Goal: Task Accomplishment & Management: Manage account settings

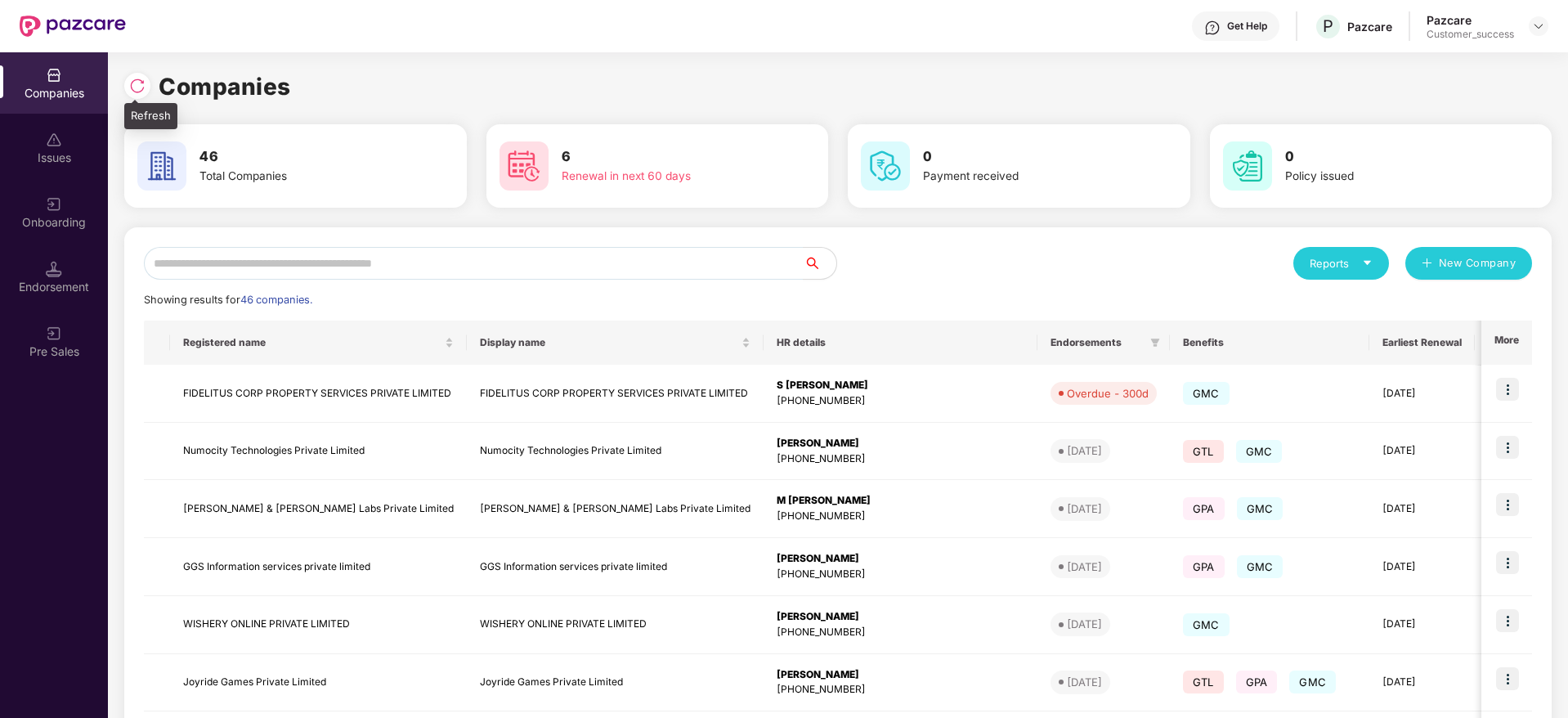
click at [139, 84] on img at bounding box center [138, 86] width 16 height 16
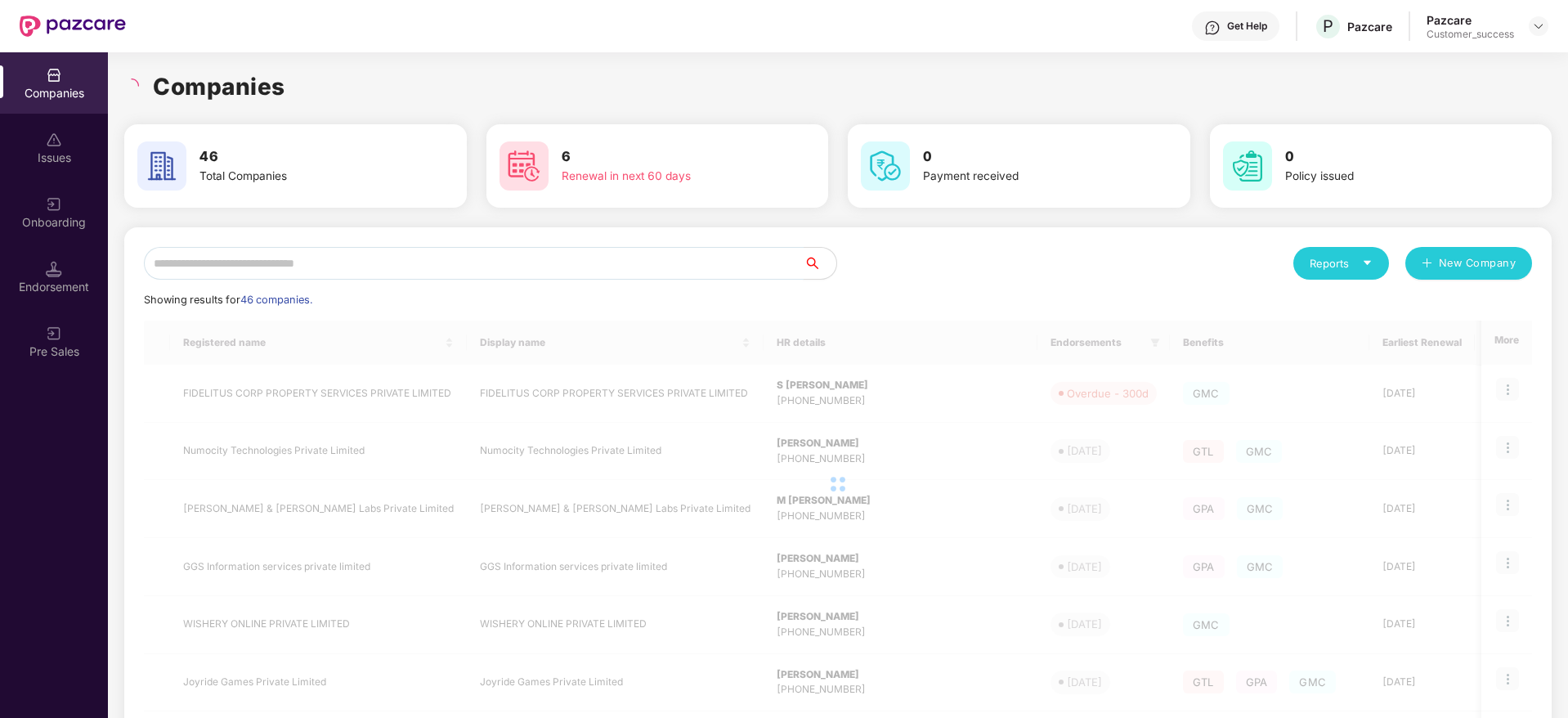
click at [446, 273] on input "text" at bounding box center [473, 264] width 659 height 33
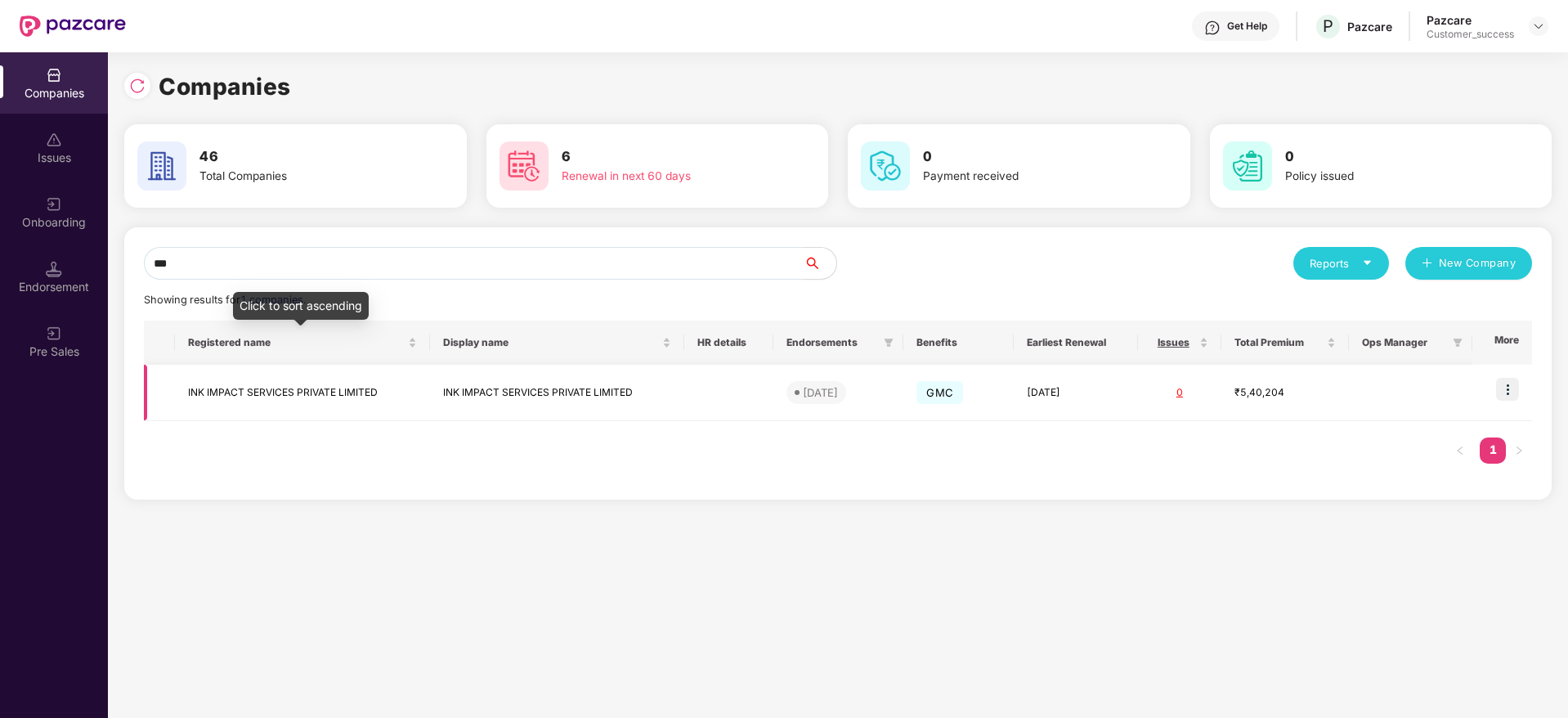
type input "***"
click at [312, 380] on td "INK IMPACT SERVICES PRIVATE LIMITED" at bounding box center [303, 393] width 255 height 57
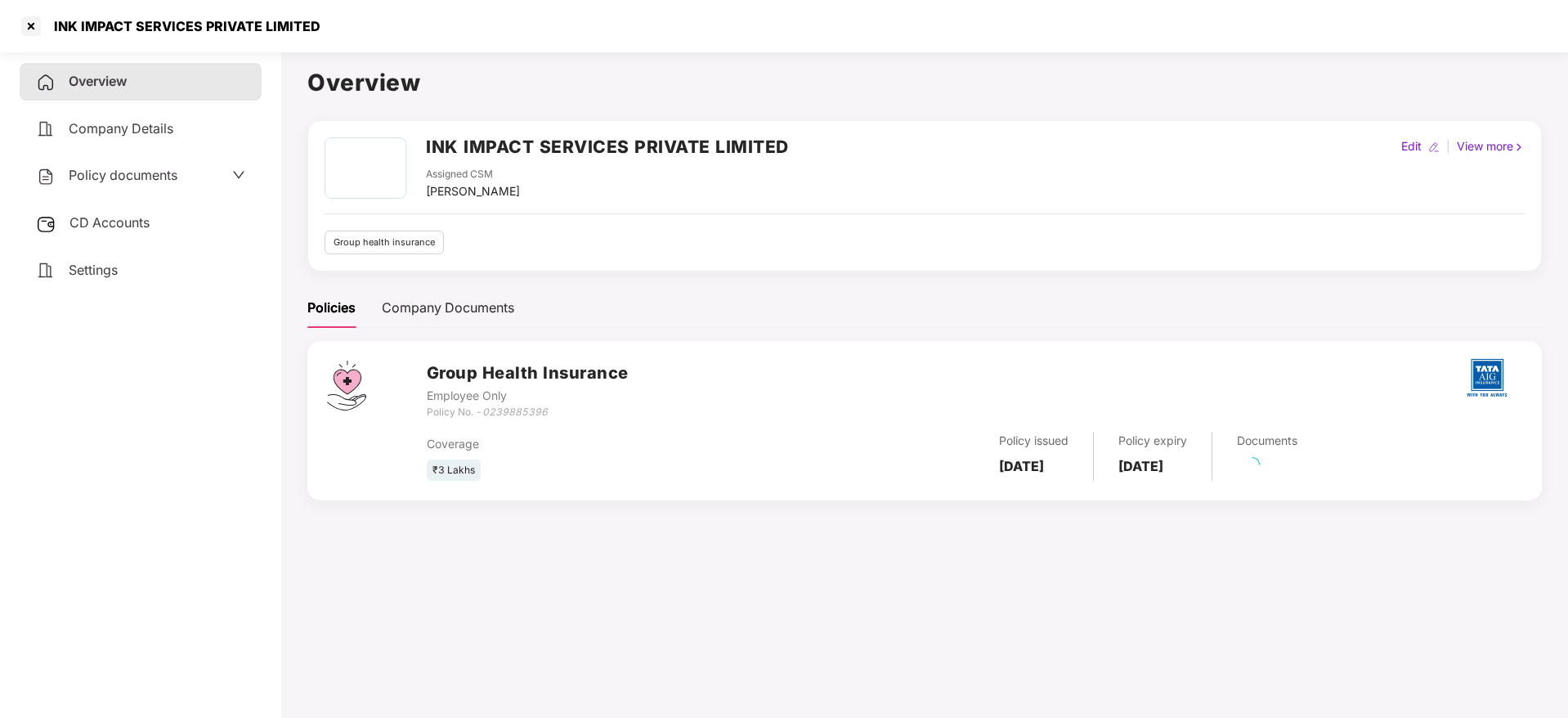
click at [204, 161] on div "Policy documents" at bounding box center [140, 175] width 242 height 37
click at [178, 172] on span "Policy documents" at bounding box center [122, 175] width 109 height 16
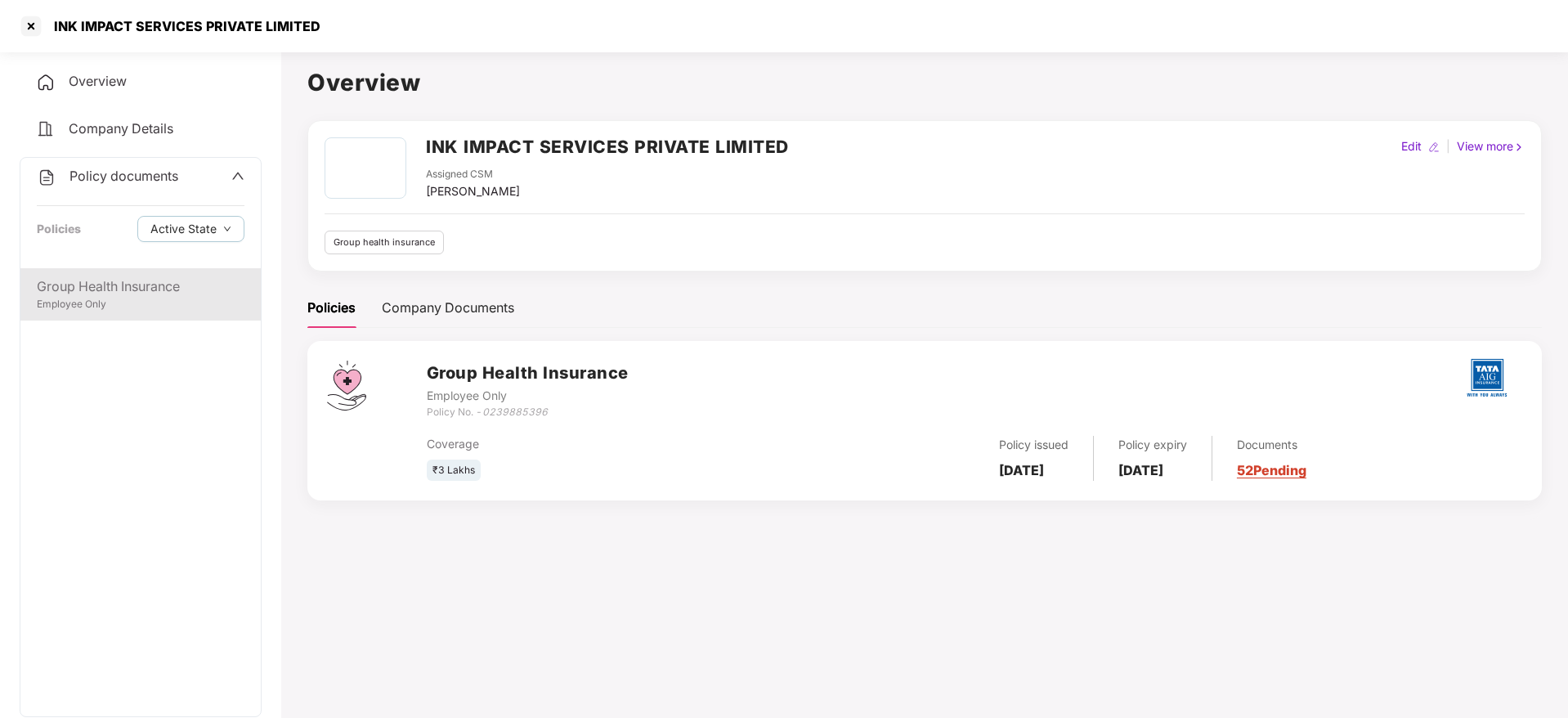
click at [140, 291] on div "Group Health Insurance" at bounding box center [140, 286] width 208 height 20
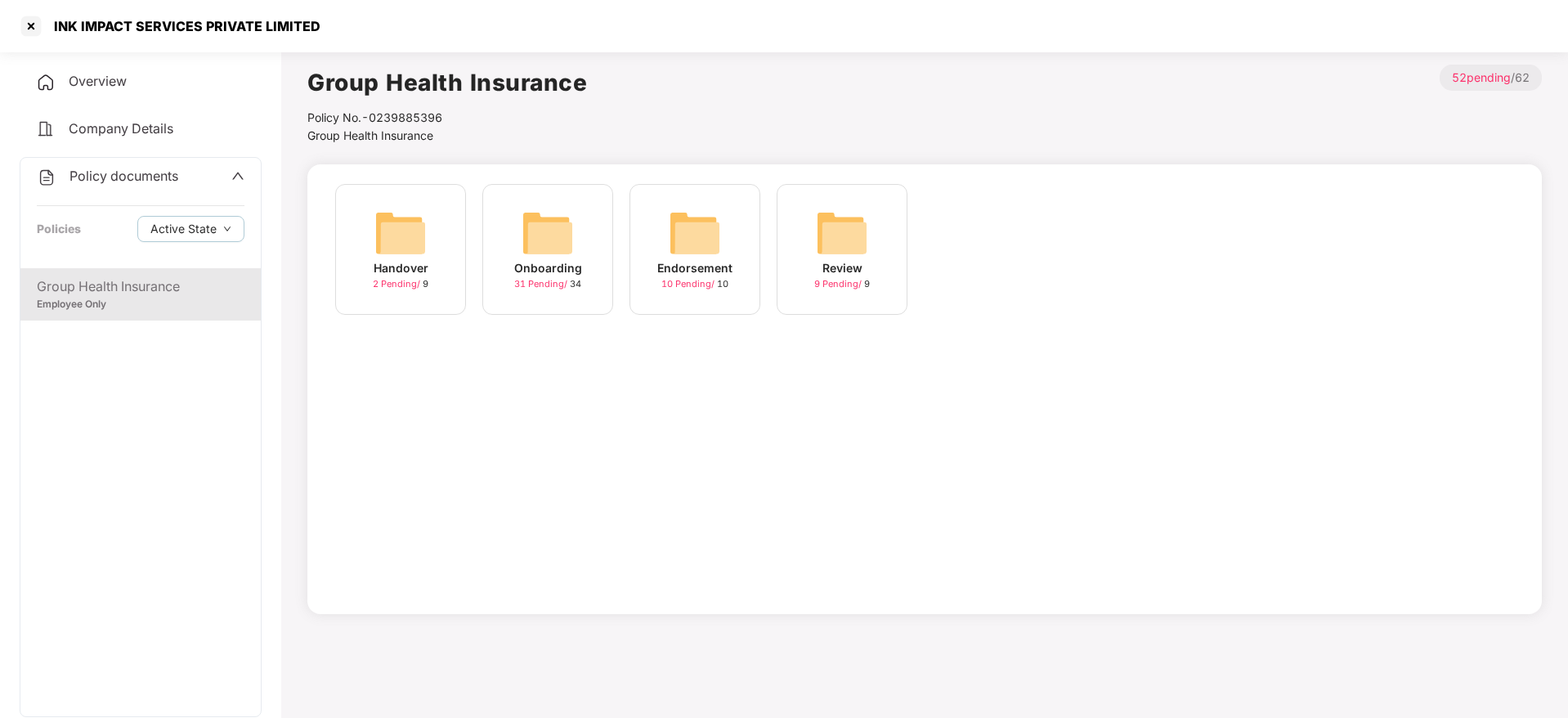
click at [535, 245] on img at bounding box center [547, 233] width 52 height 52
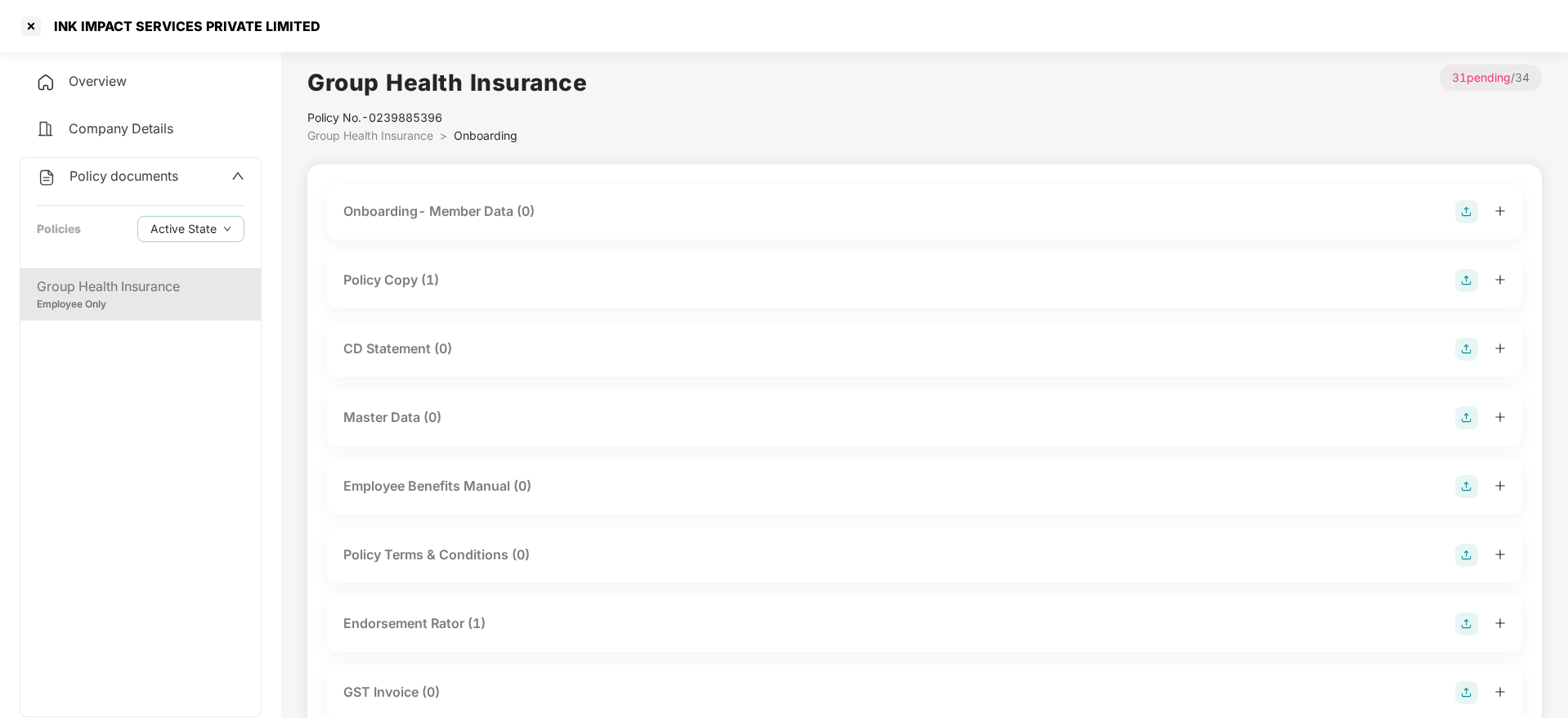
click at [530, 355] on div "CD Statement (0)" at bounding box center [925, 349] width 1163 height 23
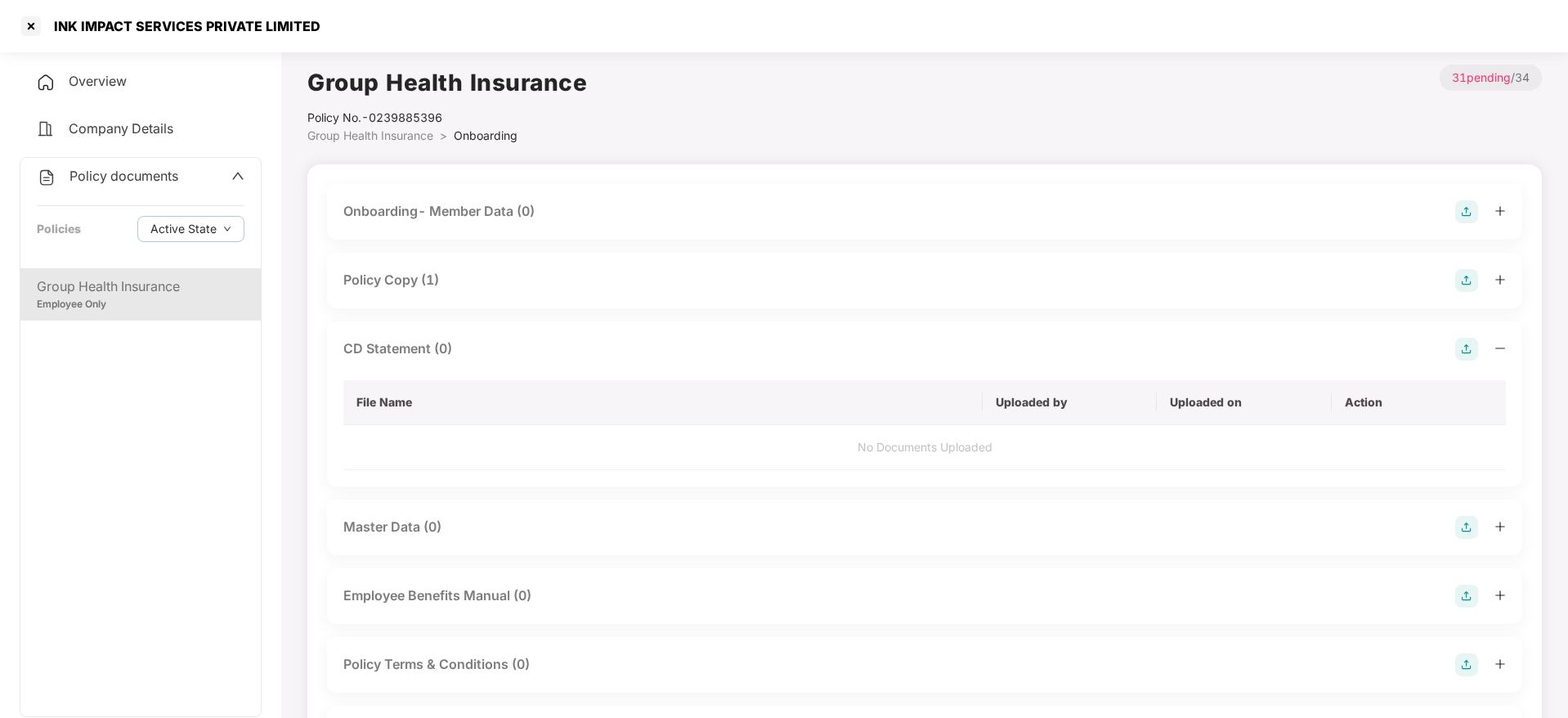
click at [1469, 348] on img at bounding box center [1467, 349] width 23 height 23
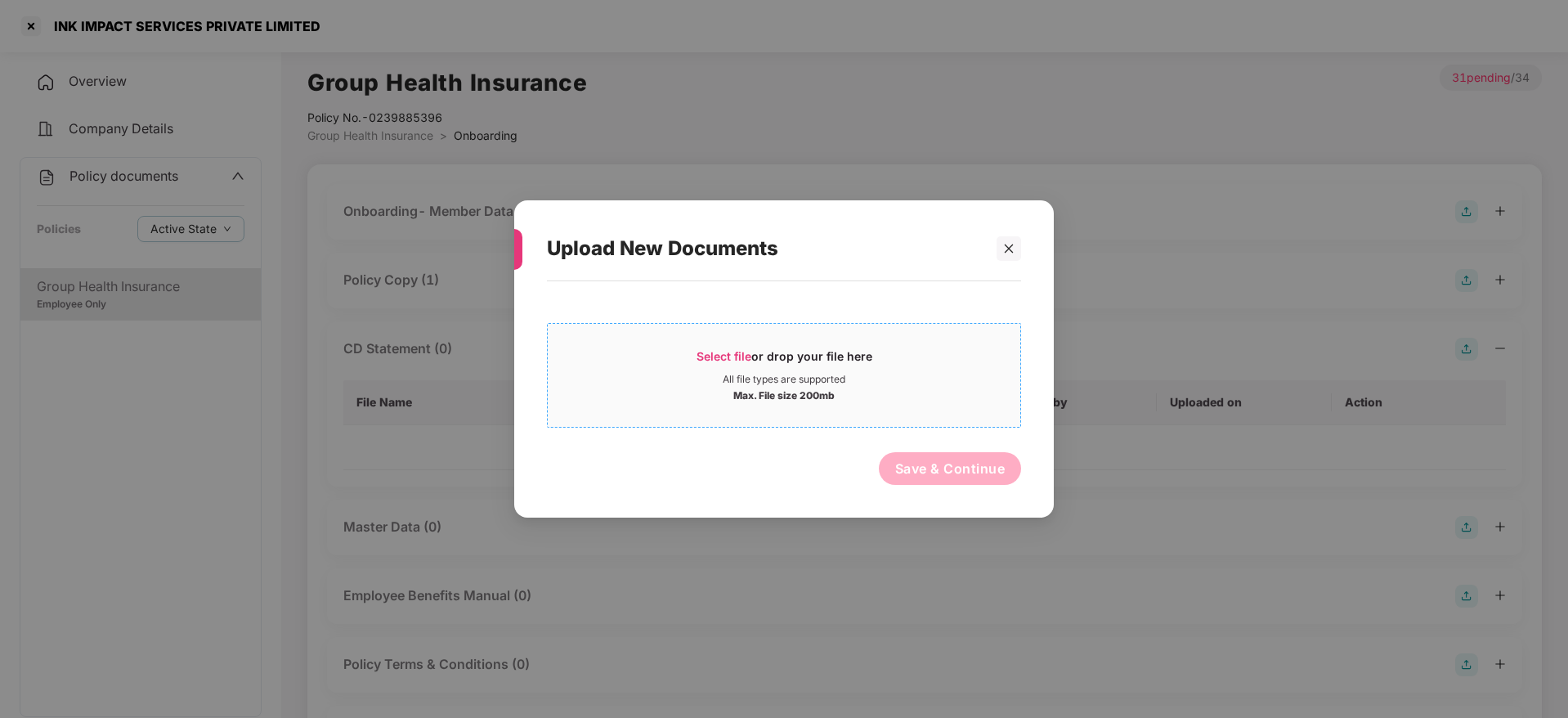
click at [813, 354] on div "Select file or drop your file here" at bounding box center [784, 360] width 176 height 25
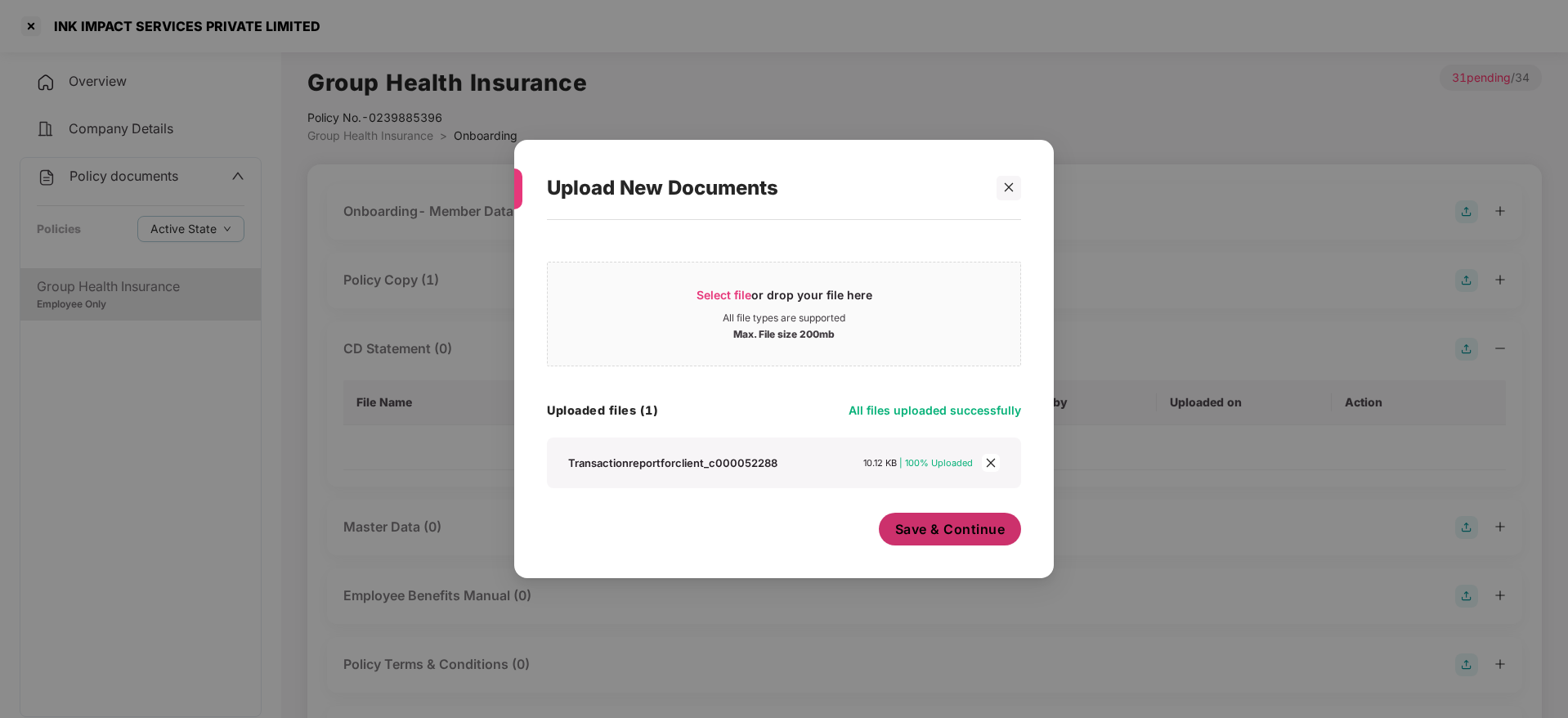
click at [973, 531] on span "Save & Continue" at bounding box center [950, 529] width 110 height 18
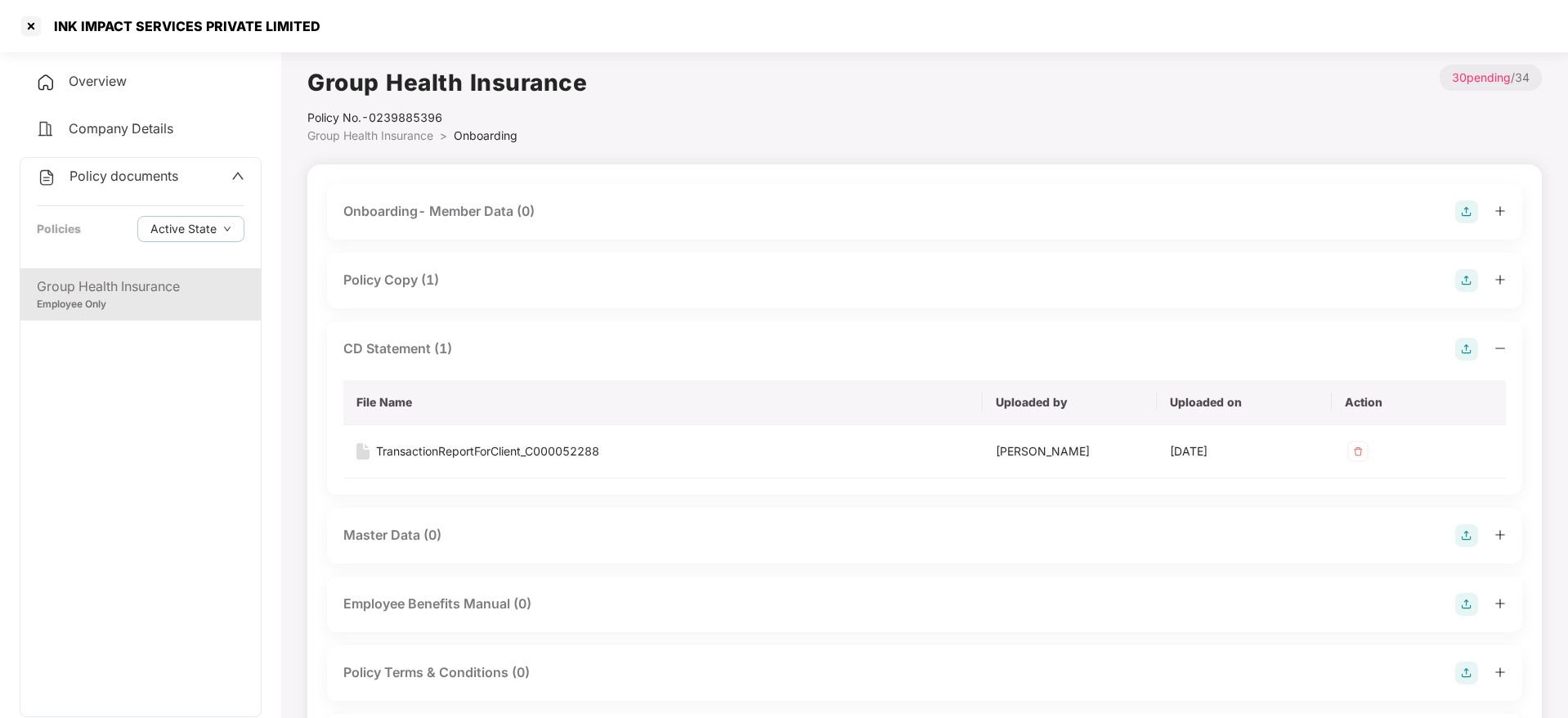
click at [172, 174] on span "Policy documents" at bounding box center [123, 176] width 109 height 16
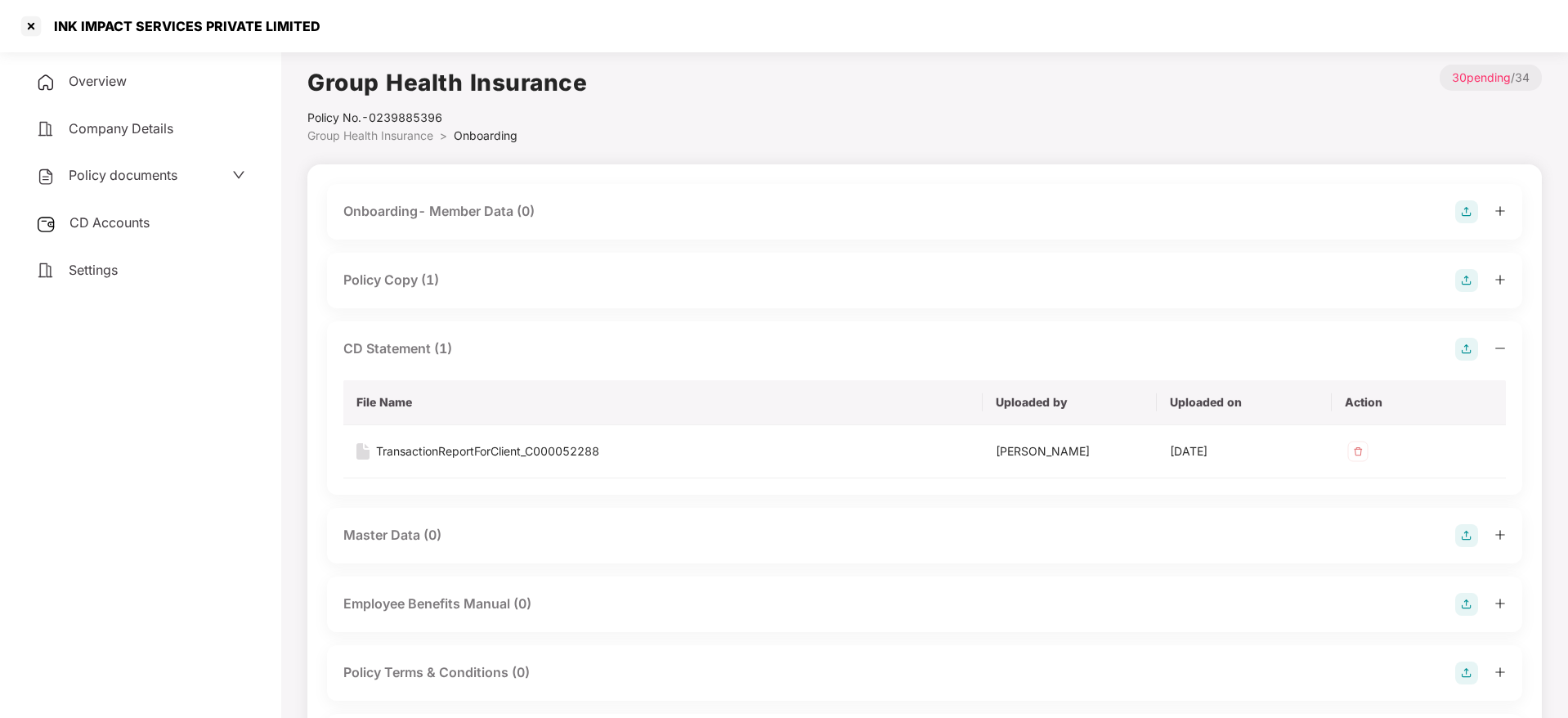
click at [173, 231] on div "CD Accounts" at bounding box center [140, 223] width 242 height 37
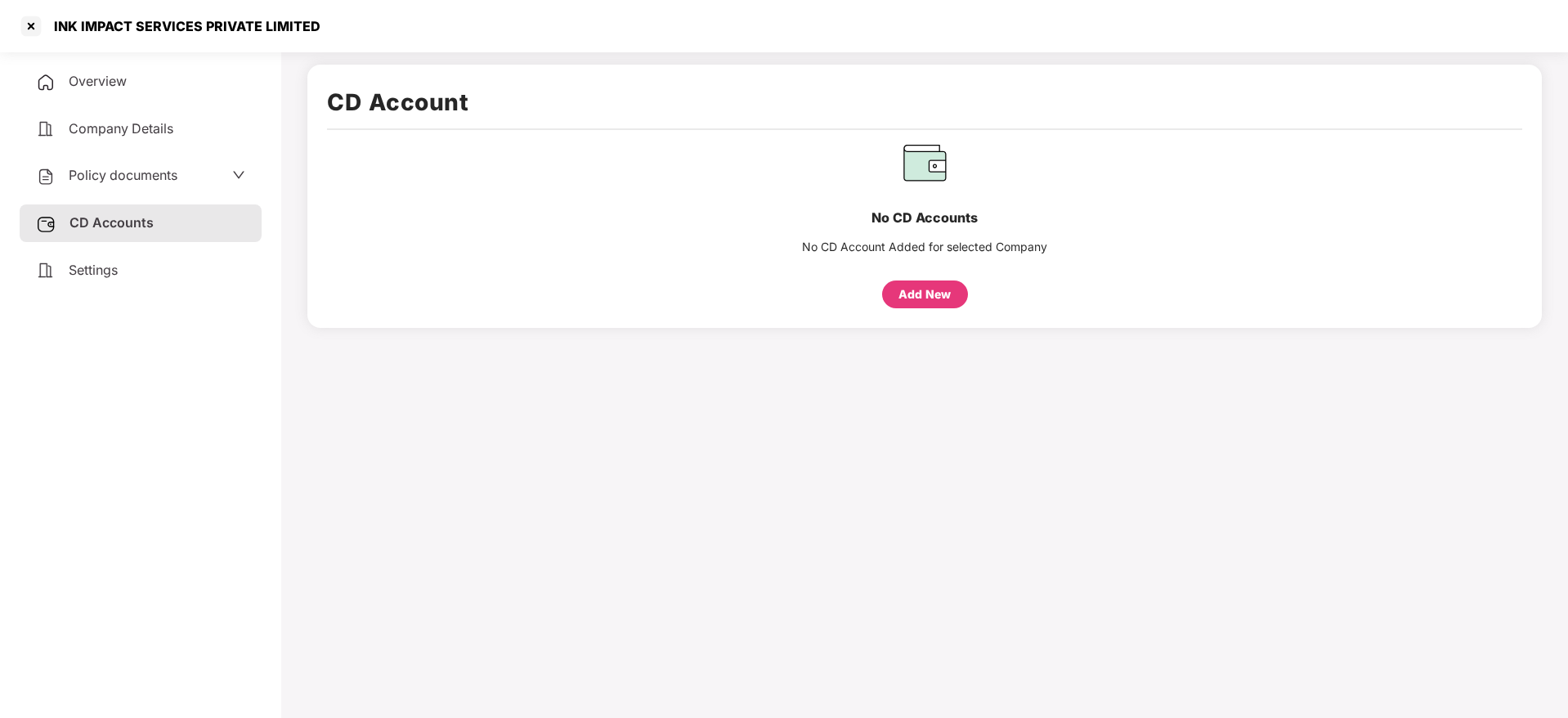
click at [922, 297] on div "Add New" at bounding box center [924, 295] width 52 height 18
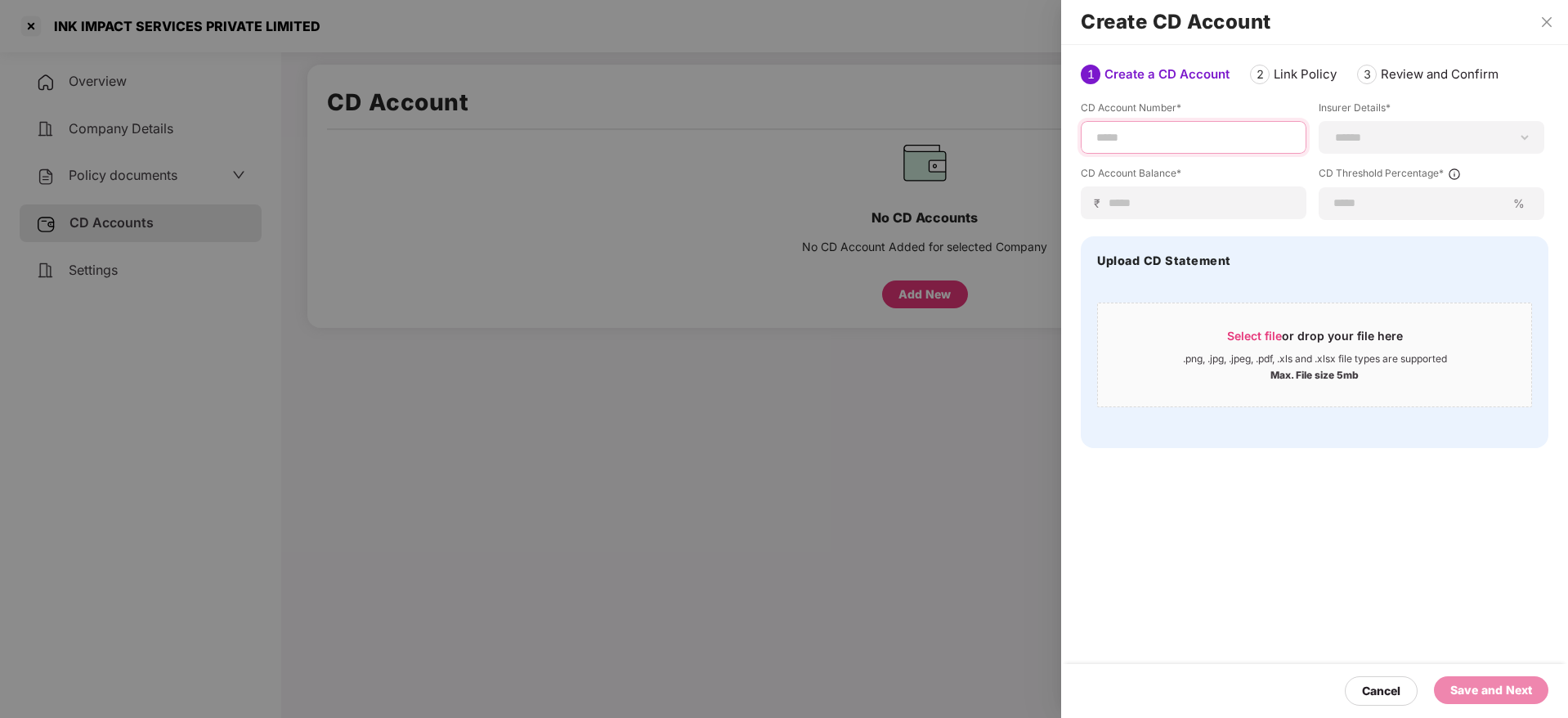
click at [1168, 142] on input at bounding box center [1193, 138] width 198 height 17
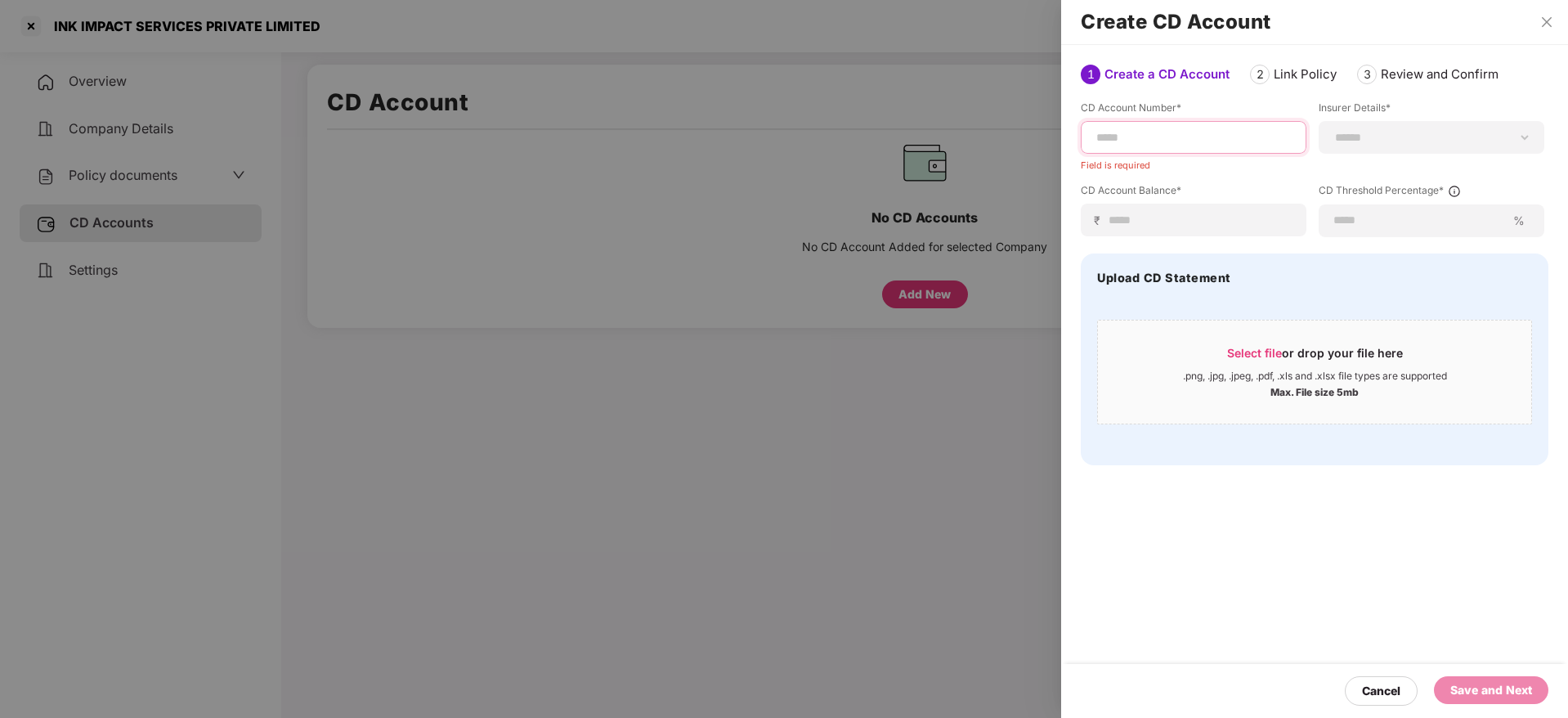
paste input "**********"
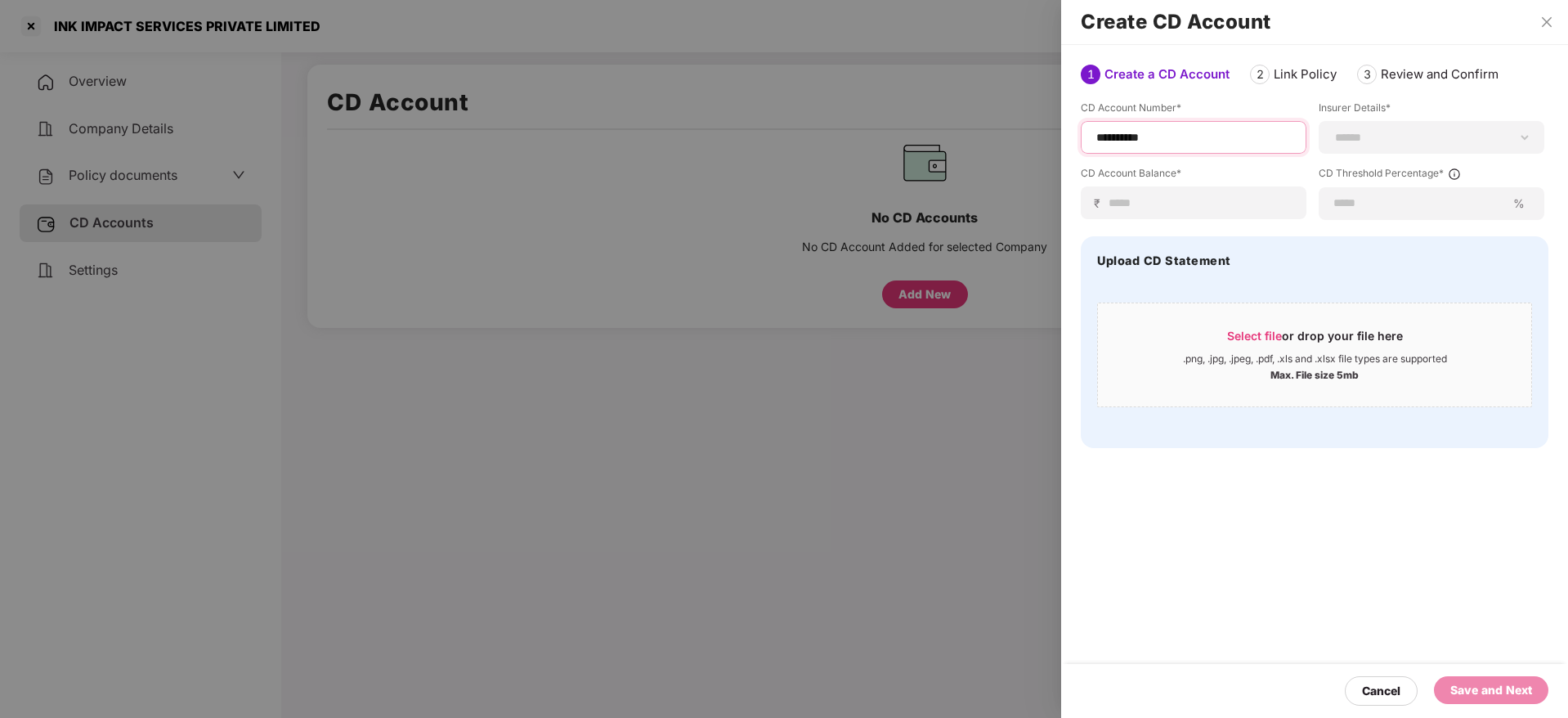
type input "**********"
select select "*****"
click at [1333, 130] on select "**********" at bounding box center [1431, 137] width 198 height 13
click at [1127, 213] on div "₹" at bounding box center [1193, 203] width 225 height 33
click at [1127, 206] on input at bounding box center [1200, 203] width 185 height 17
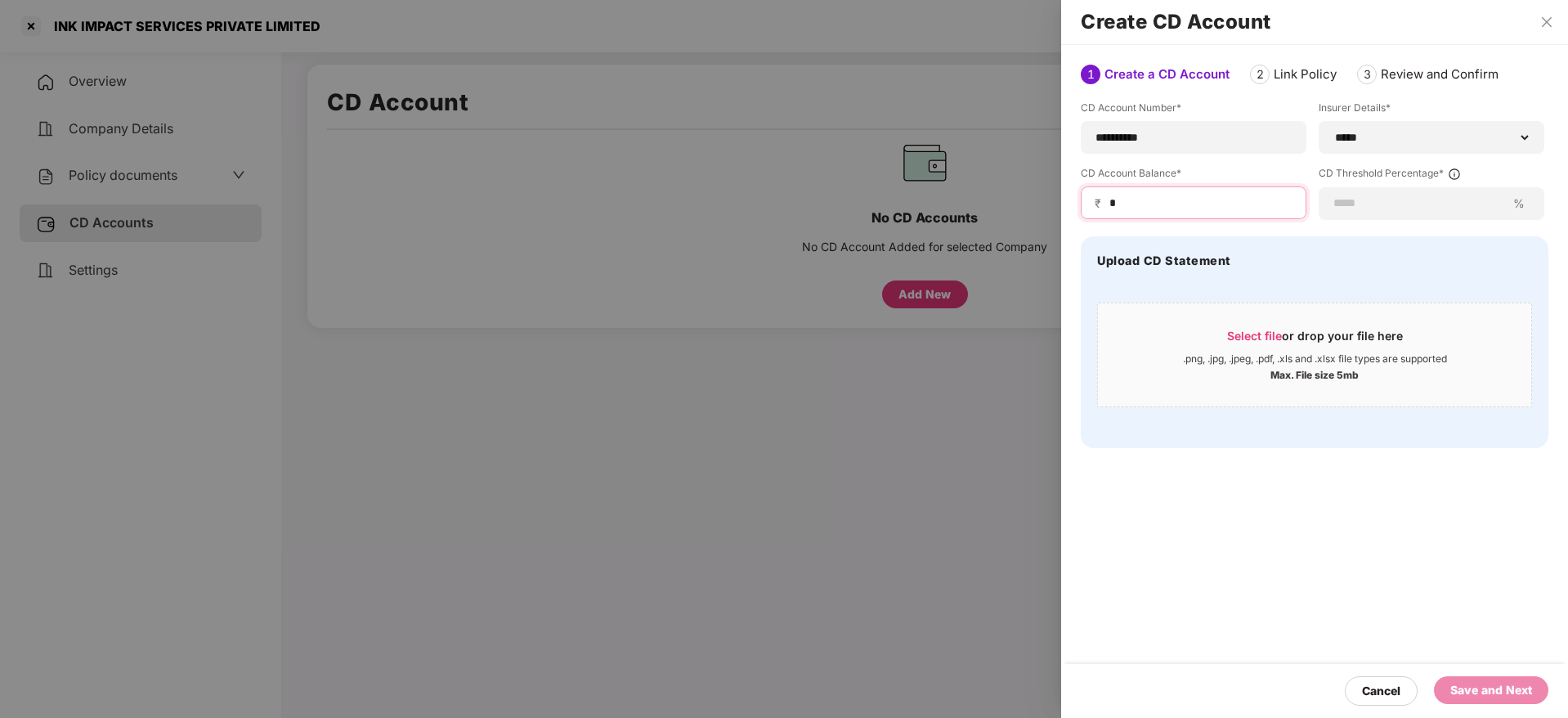
type input "*"
type input "**"
click at [1191, 343] on div "Select file or drop your file here" at bounding box center [1314, 339] width 433 height 25
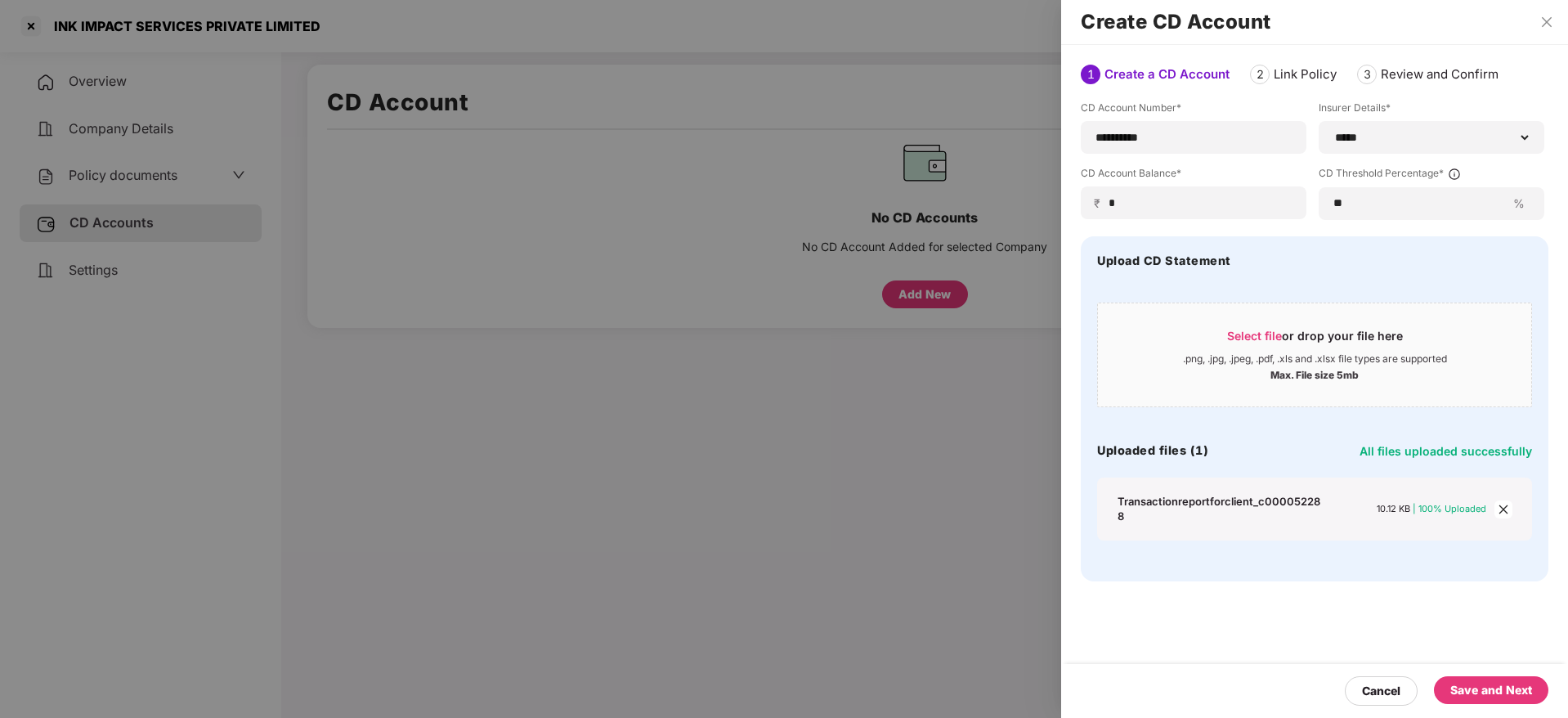
click at [1486, 695] on div "Save and Next" at bounding box center [1491, 691] width 82 height 18
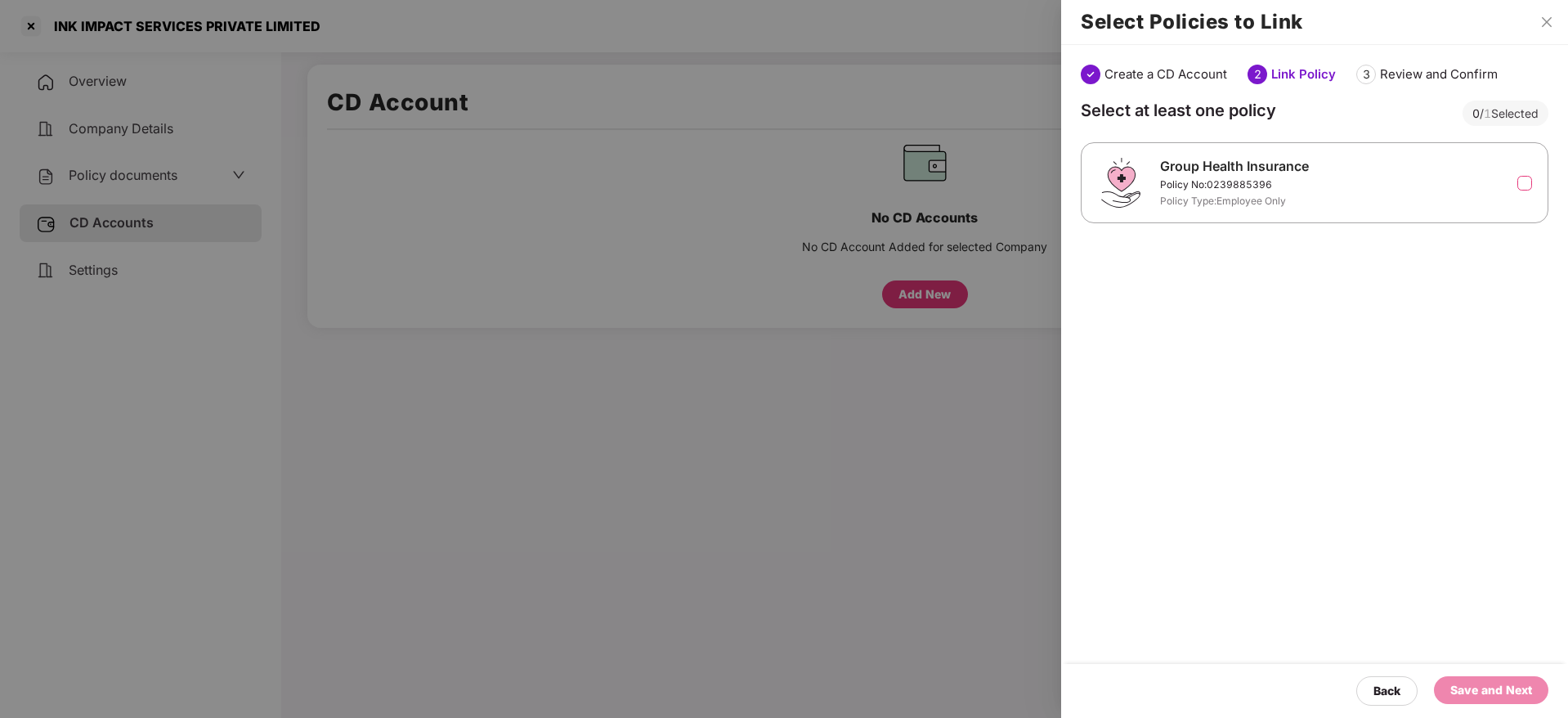
click at [1525, 188] on label at bounding box center [1525, 183] width 15 height 15
click at [1478, 672] on div "Back Save and Next" at bounding box center [1315, 691] width 507 height 54
click at [1483, 686] on div "Save and Next" at bounding box center [1491, 691] width 82 height 18
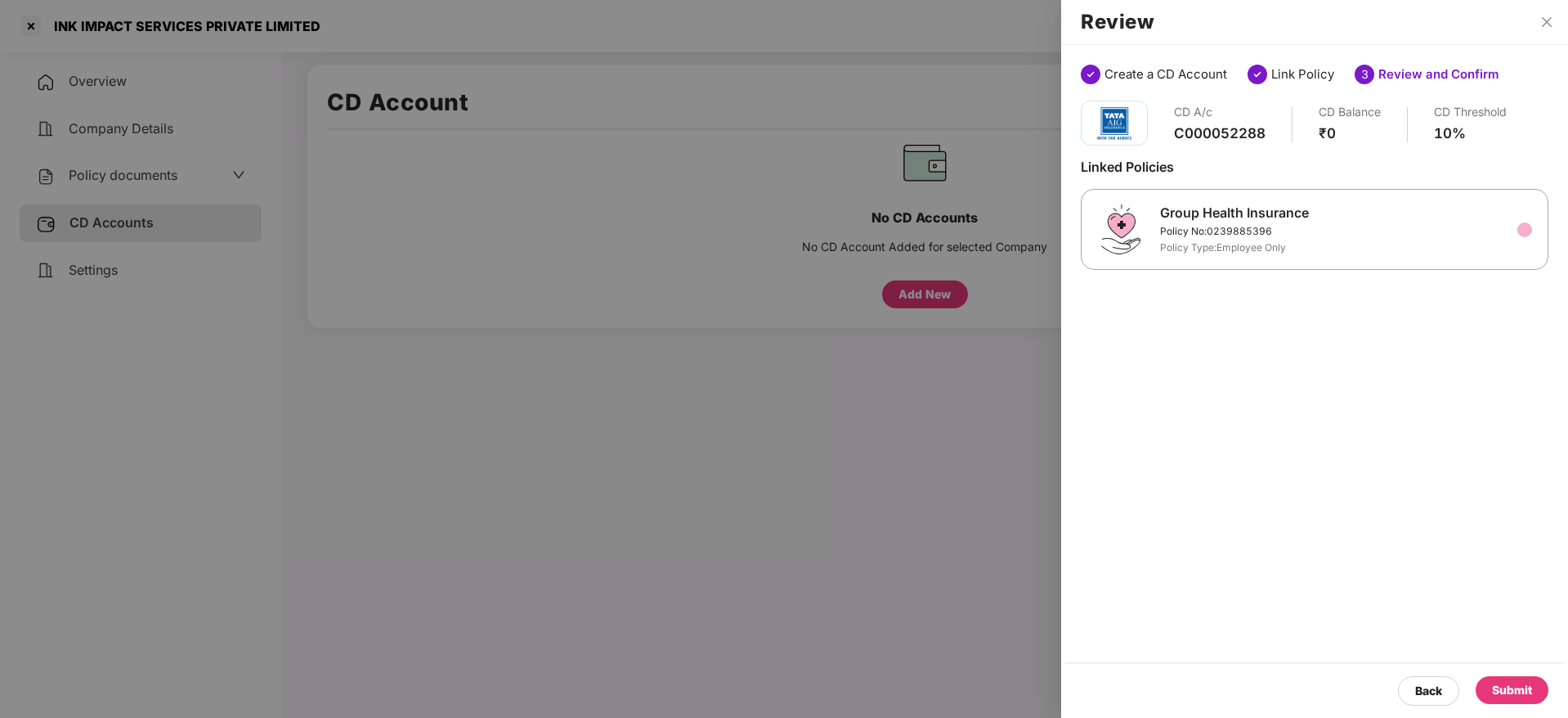
click at [1492, 692] on div "Submit" at bounding box center [1512, 691] width 40 height 18
click at [1449, 699] on div "Back" at bounding box center [1428, 691] width 61 height 29
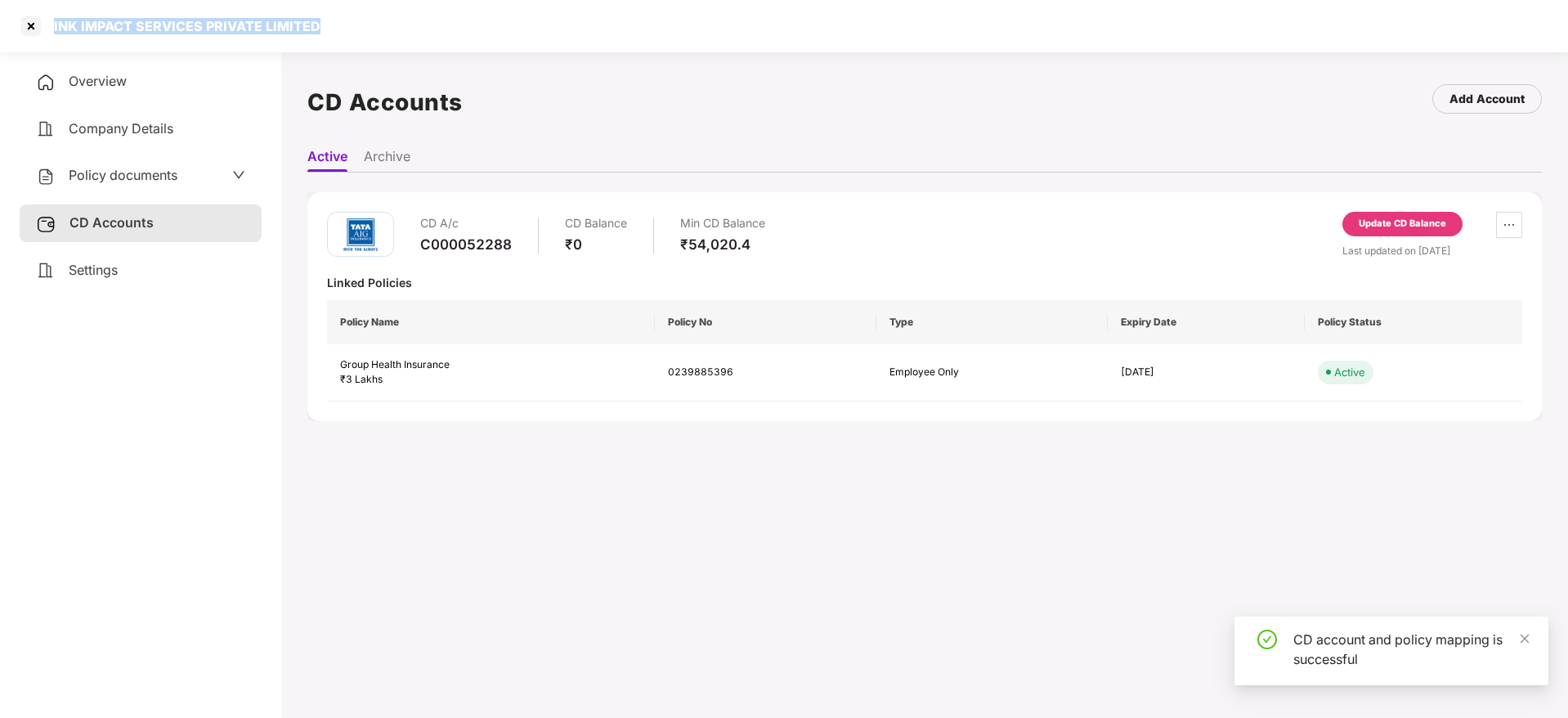
drag, startPoint x: 320, startPoint y: 27, endPoint x: 51, endPoint y: 27, distance: 269.0
click at [51, 27] on div "INK IMPACT SERVICES PRIVATE LIMITED" at bounding box center [784, 26] width 1568 height 52
copy div "INK IMPACT SERVICES PRIVATE LIMITED"
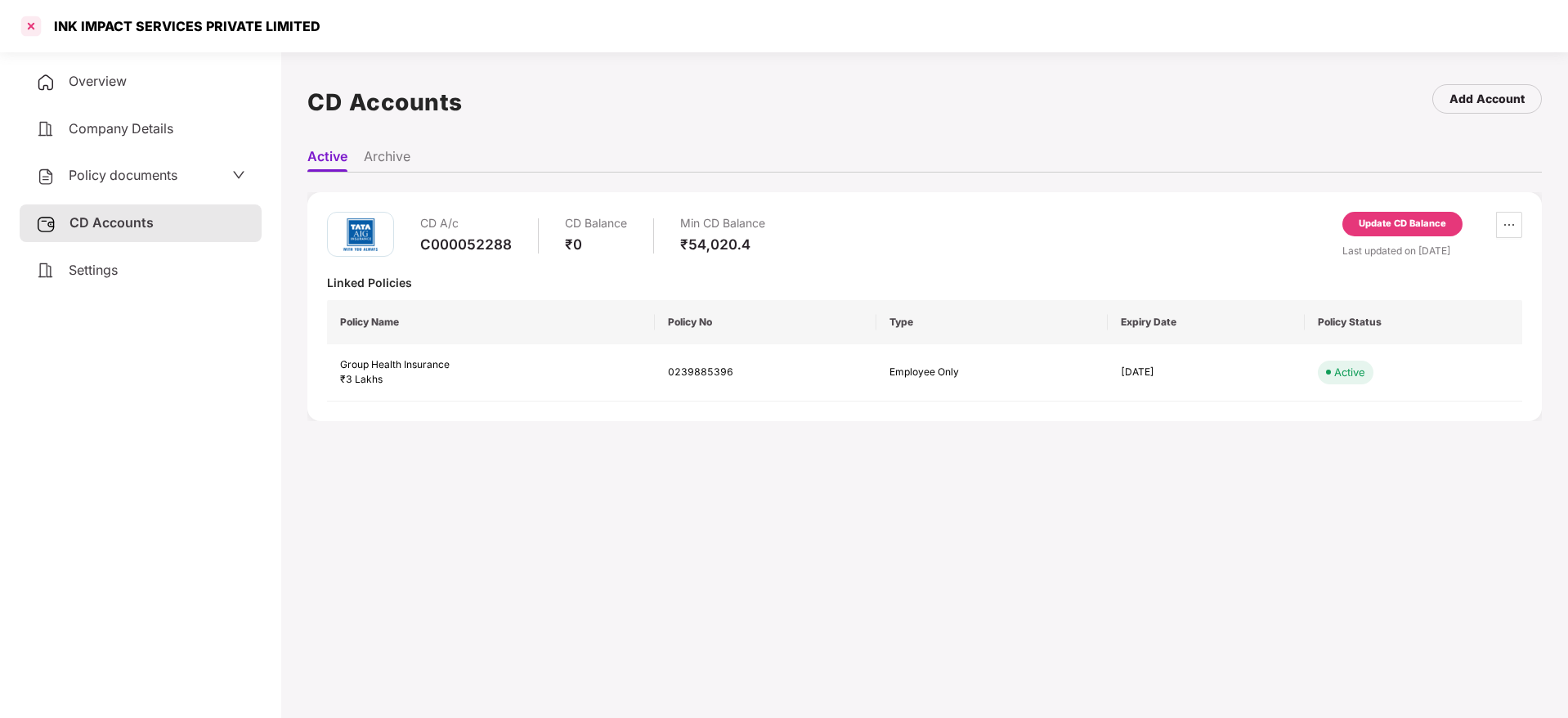
click at [33, 25] on div at bounding box center [31, 26] width 26 height 26
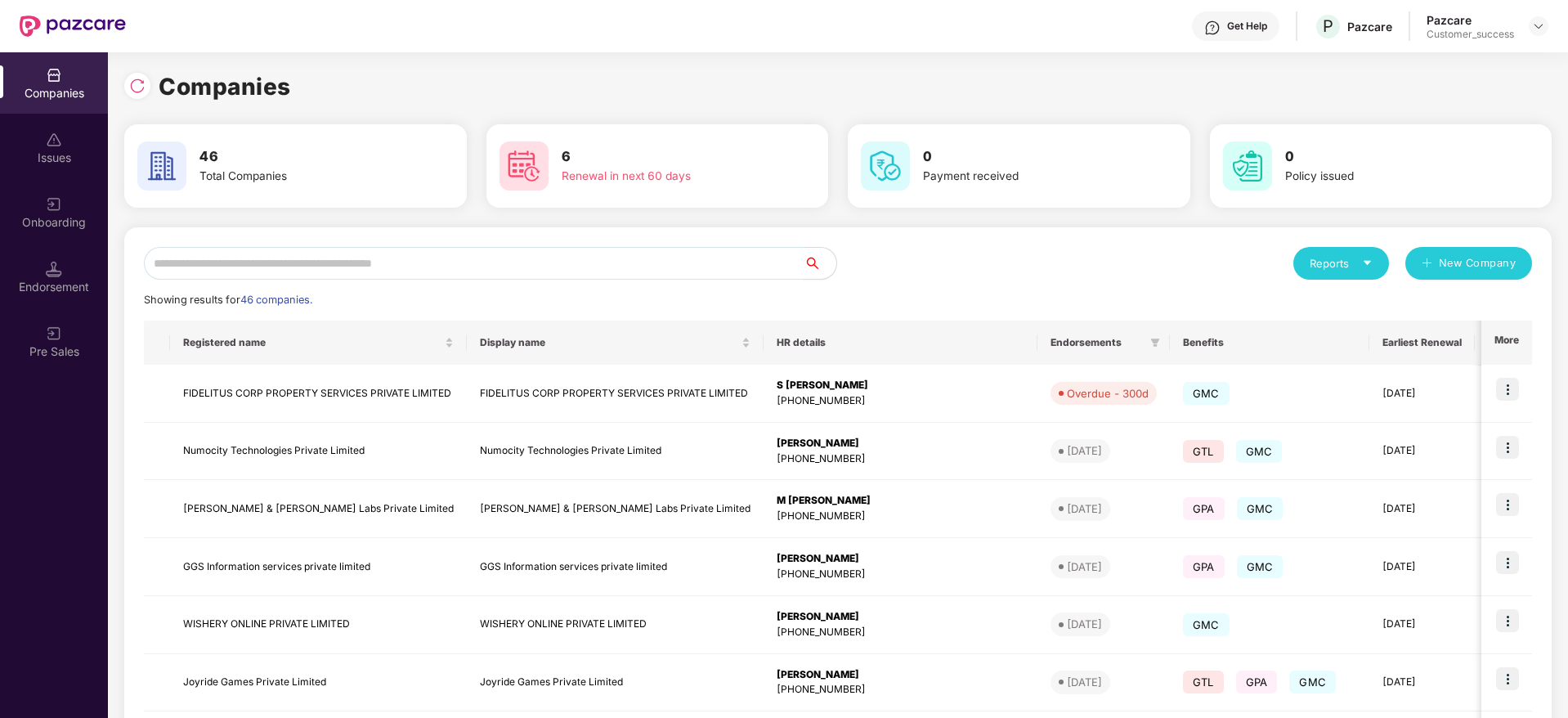
click at [446, 270] on input "text" at bounding box center [473, 264] width 659 height 33
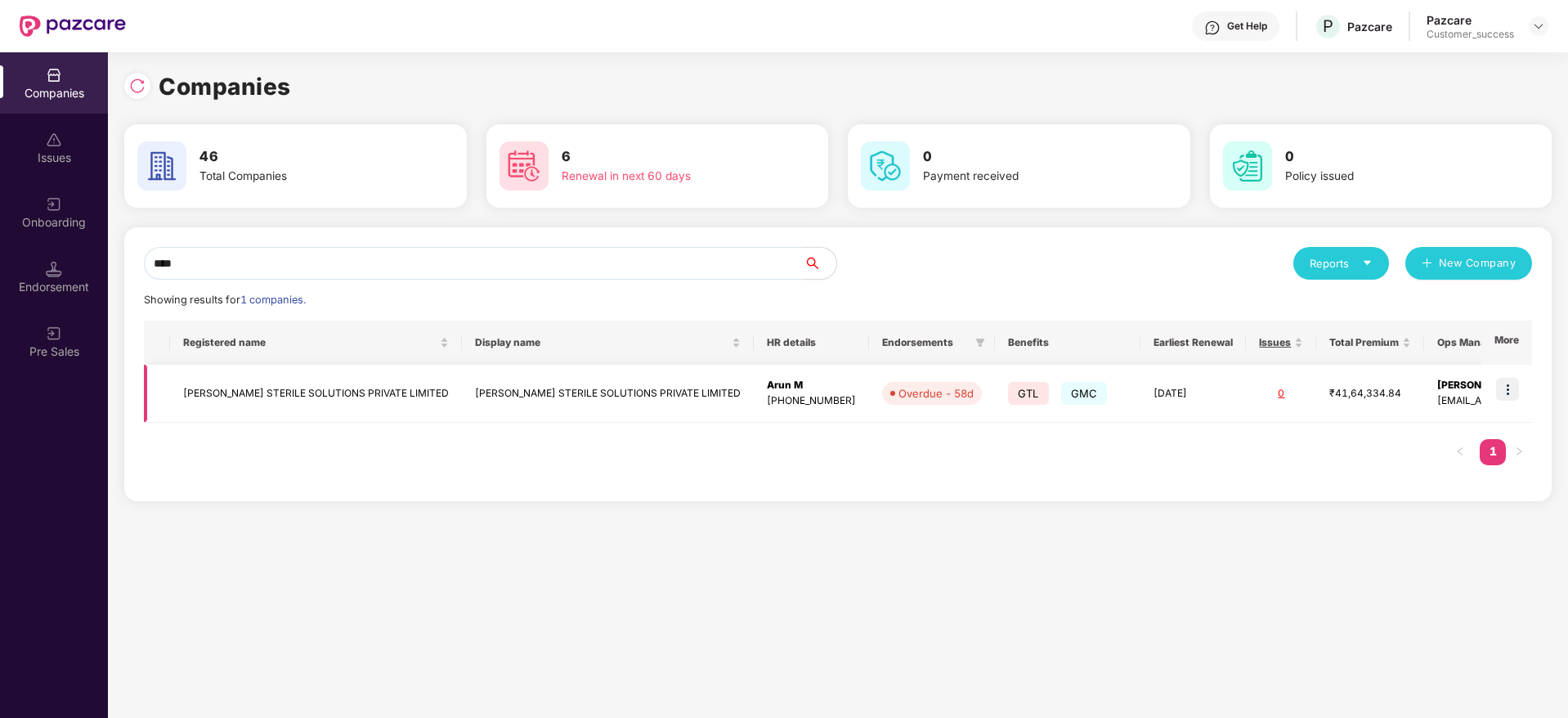
type input "****"
click at [328, 389] on td "[PERSON_NAME] STERILE SOLUTIONS PRIVATE LIMITED" at bounding box center [316, 394] width 292 height 58
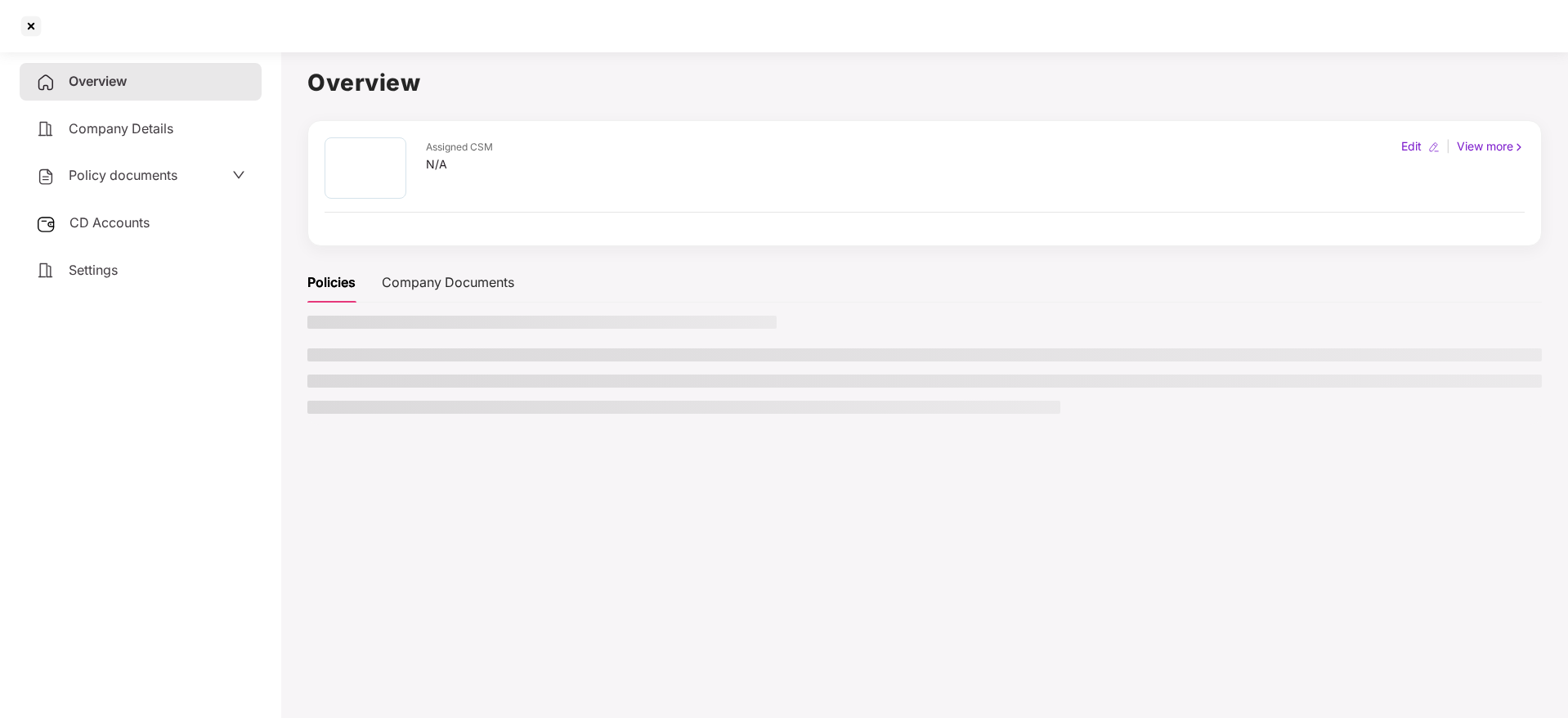
click at [142, 175] on span "Policy documents" at bounding box center [122, 175] width 109 height 16
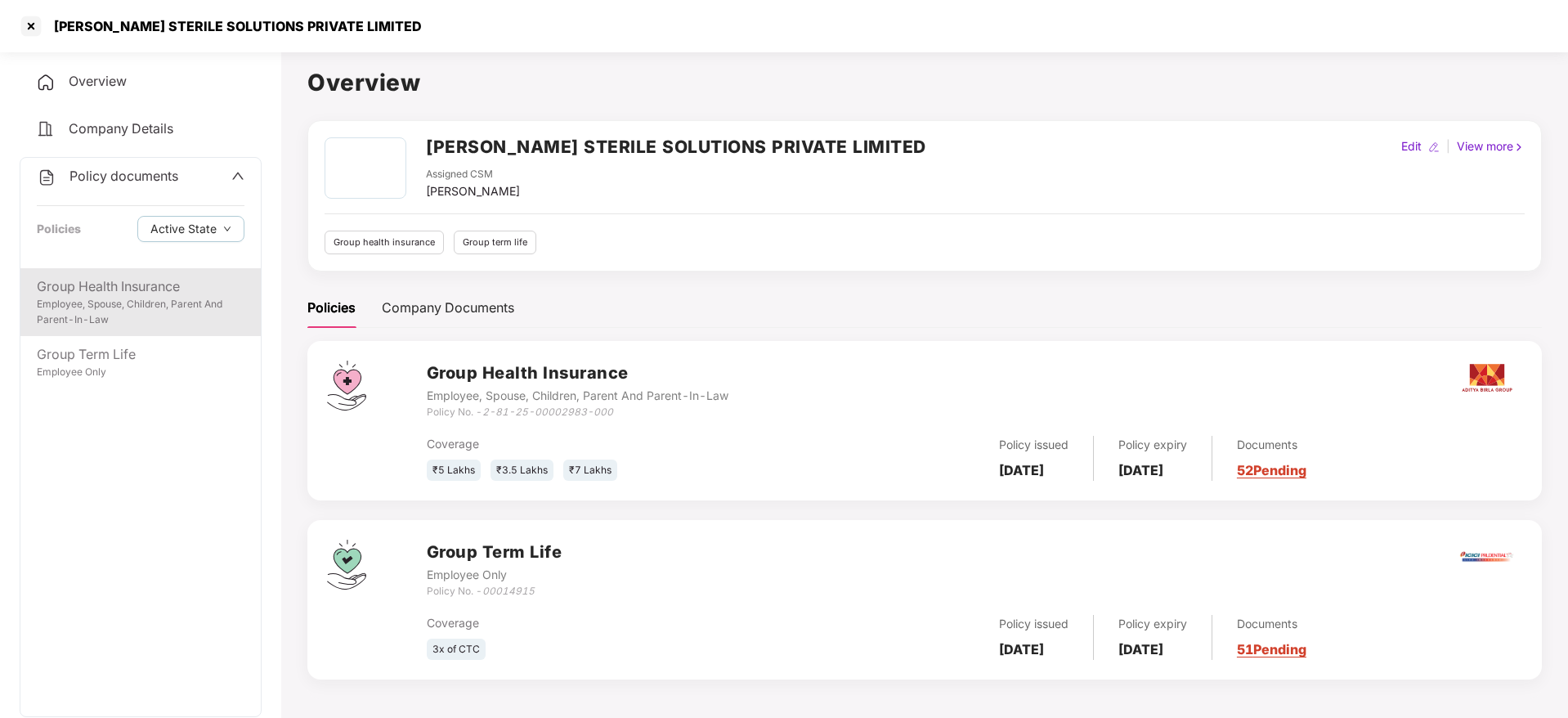
click at [162, 296] on div "Group Health Insurance" at bounding box center [140, 286] width 208 height 20
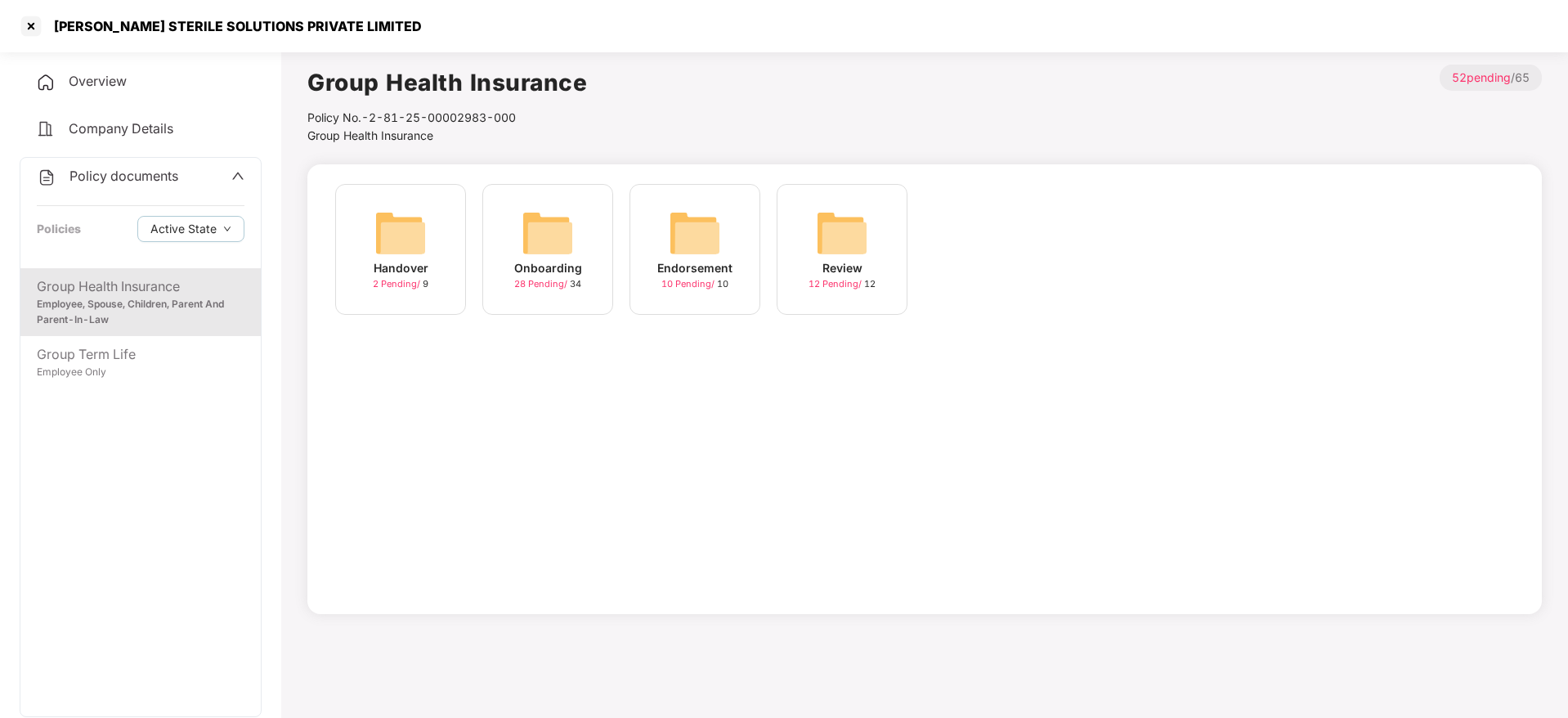
click at [563, 235] on img at bounding box center [547, 233] width 52 height 52
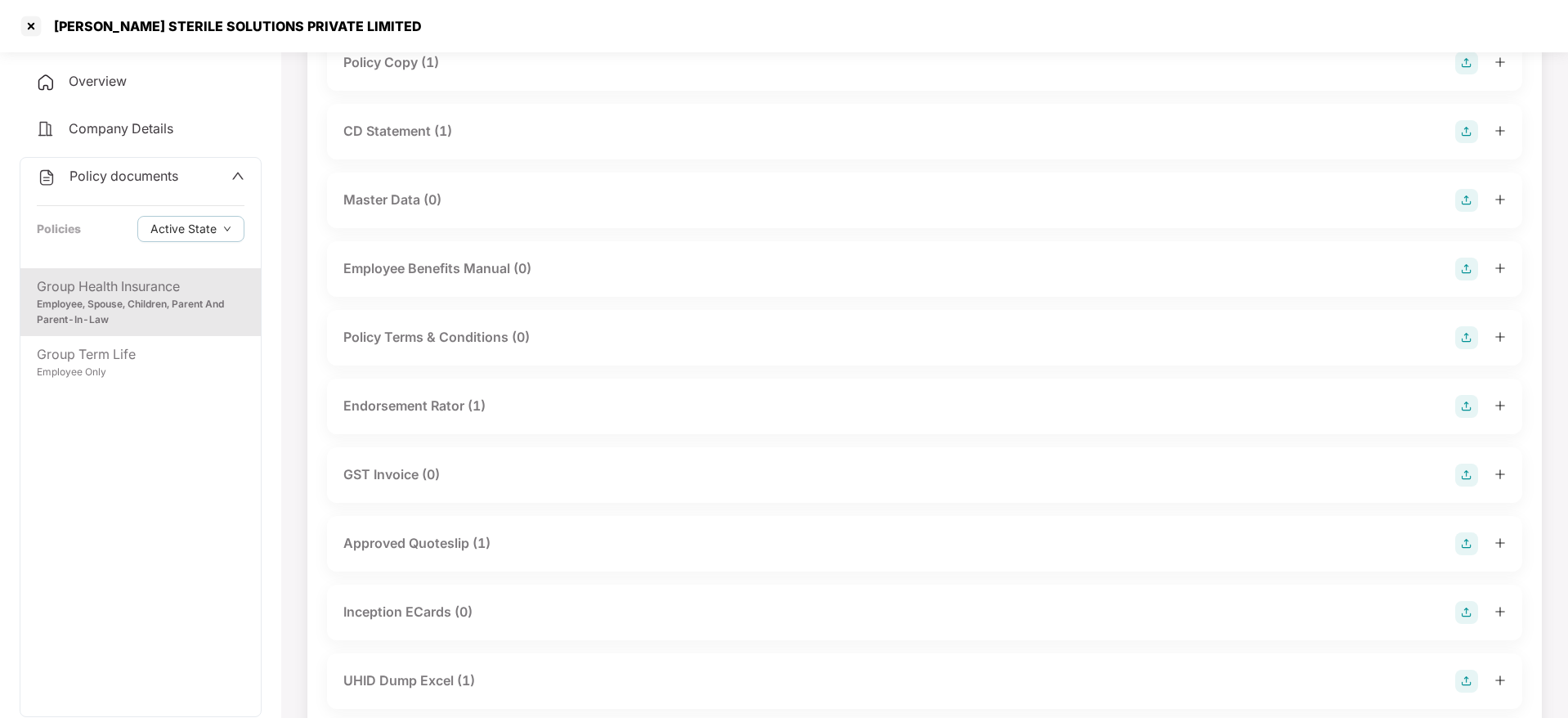
scroll to position [223, 0]
click at [664, 394] on div "Endorsement Rator (1)" at bounding box center [925, 401] width 1163 height 23
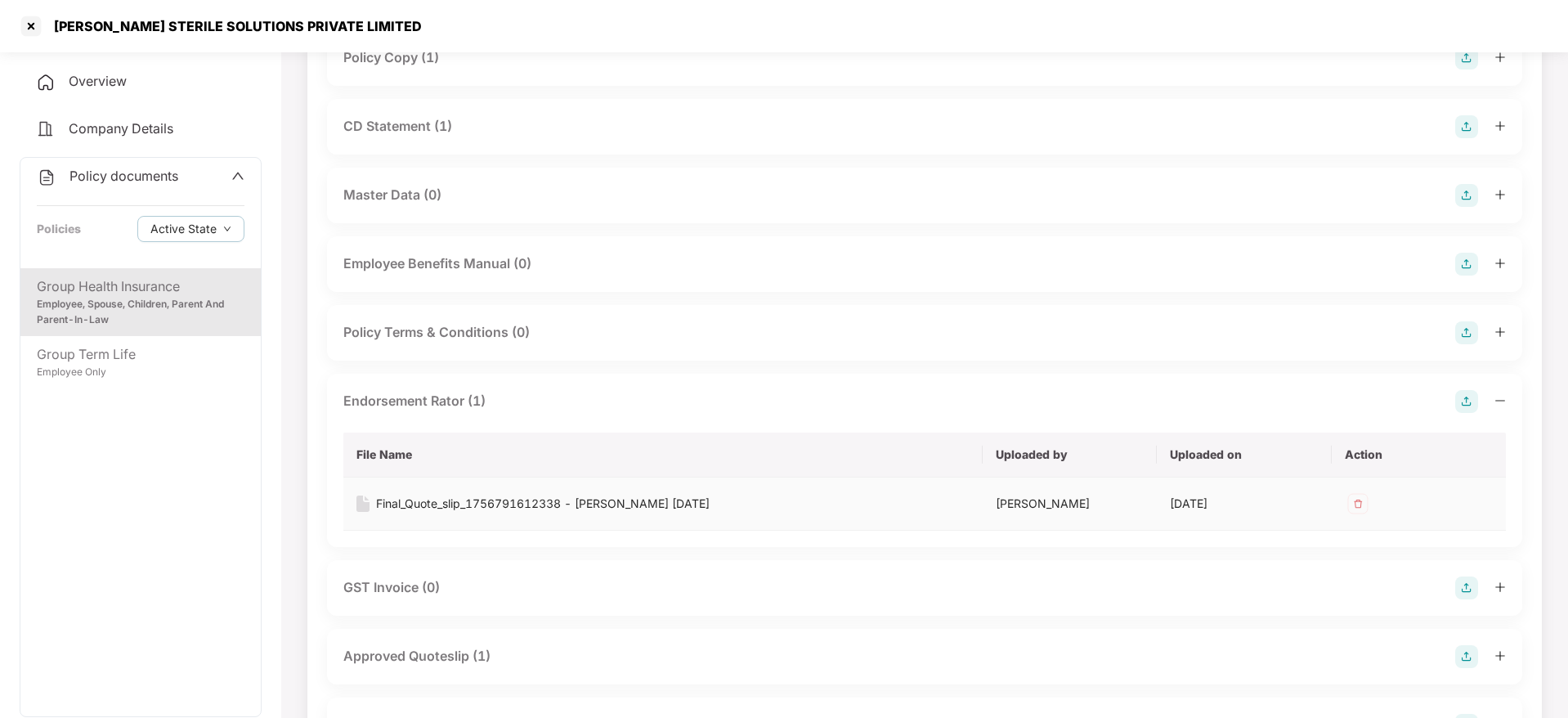
click at [608, 500] on div "Final_Quote_slip_1756791612338 - [PERSON_NAME] [DATE]" at bounding box center [543, 504] width 334 height 18
click at [25, 31] on div at bounding box center [31, 26] width 26 height 26
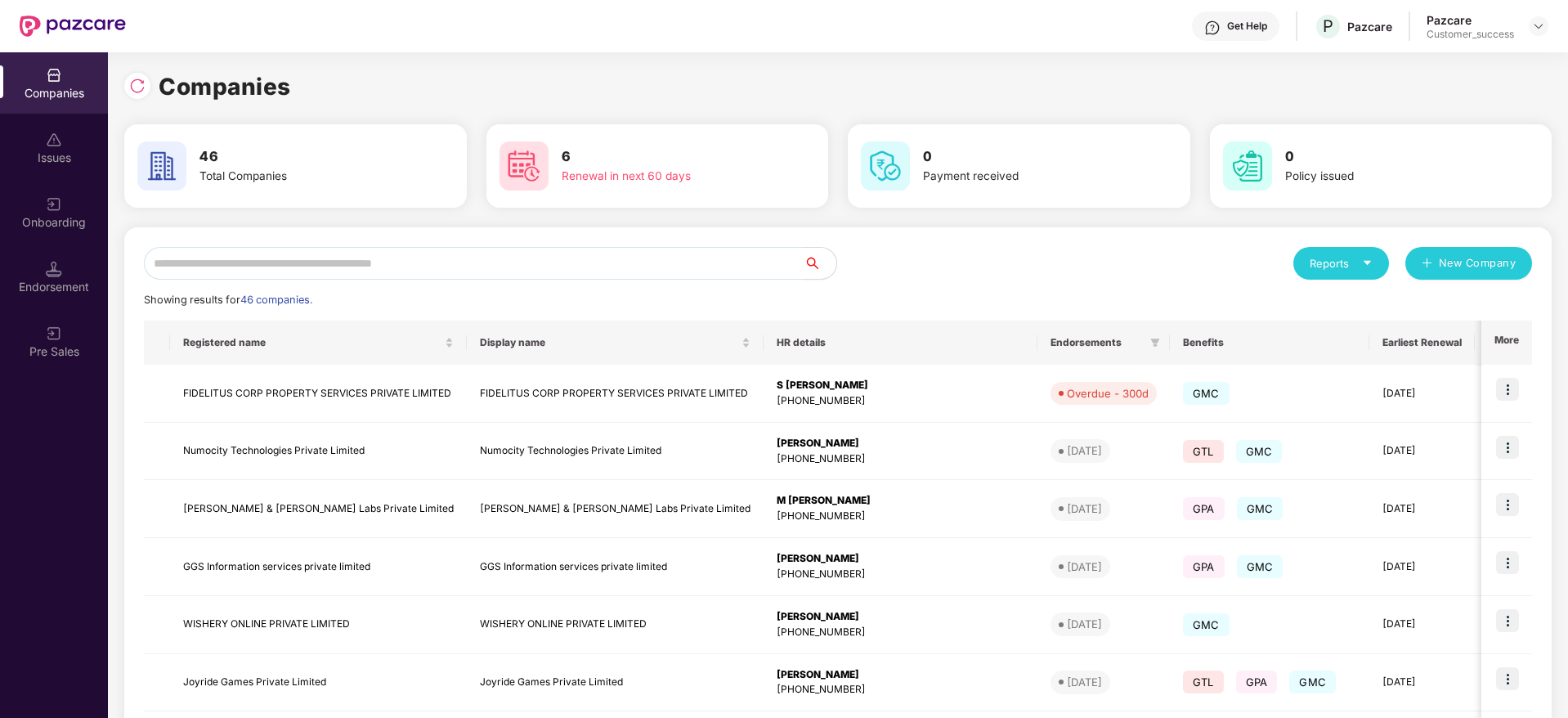
scroll to position [0, 0]
click at [149, 83] on div at bounding box center [137, 86] width 26 height 26
click at [135, 68] on div at bounding box center [141, 83] width 35 height 30
click at [141, 85] on img at bounding box center [138, 86] width 16 height 16
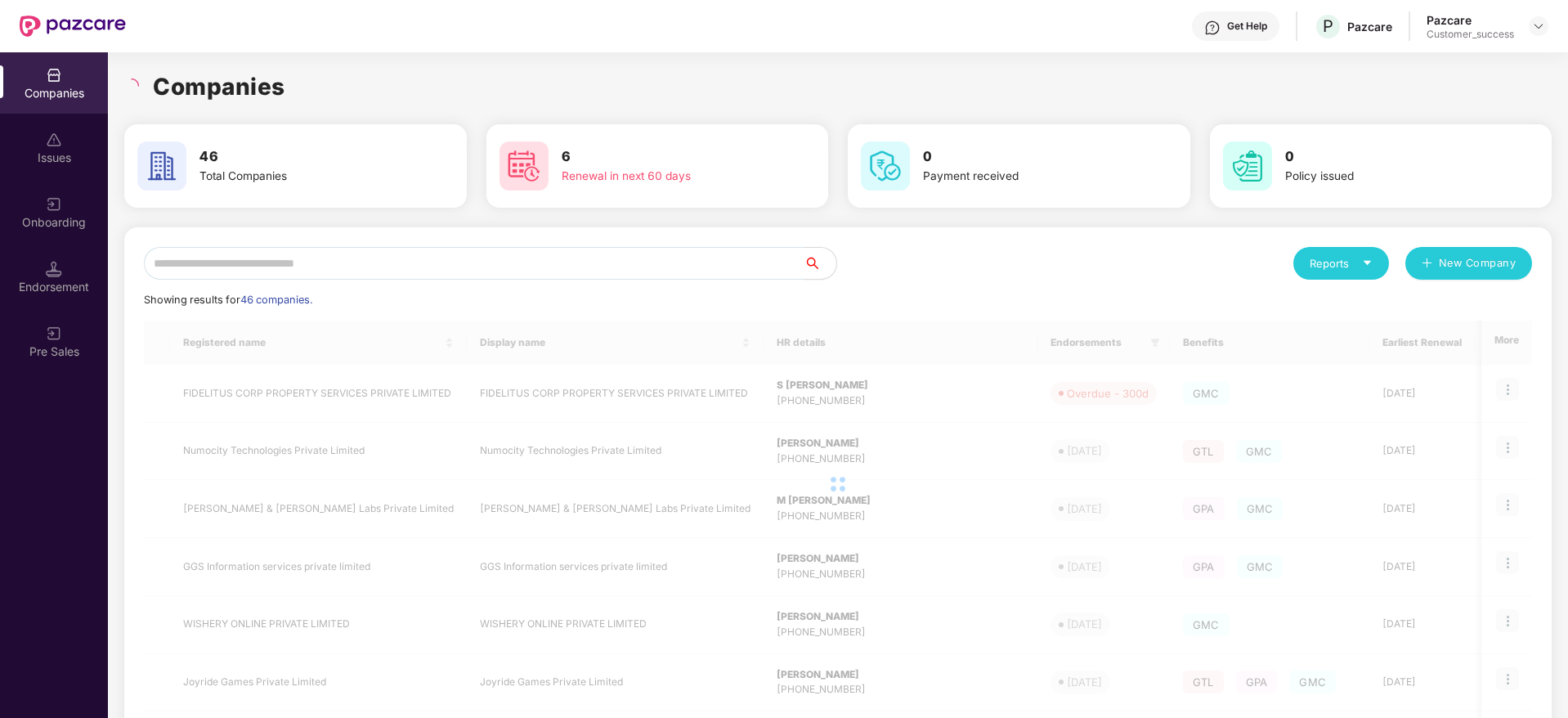
click at [374, 257] on input "text" at bounding box center [473, 264] width 659 height 33
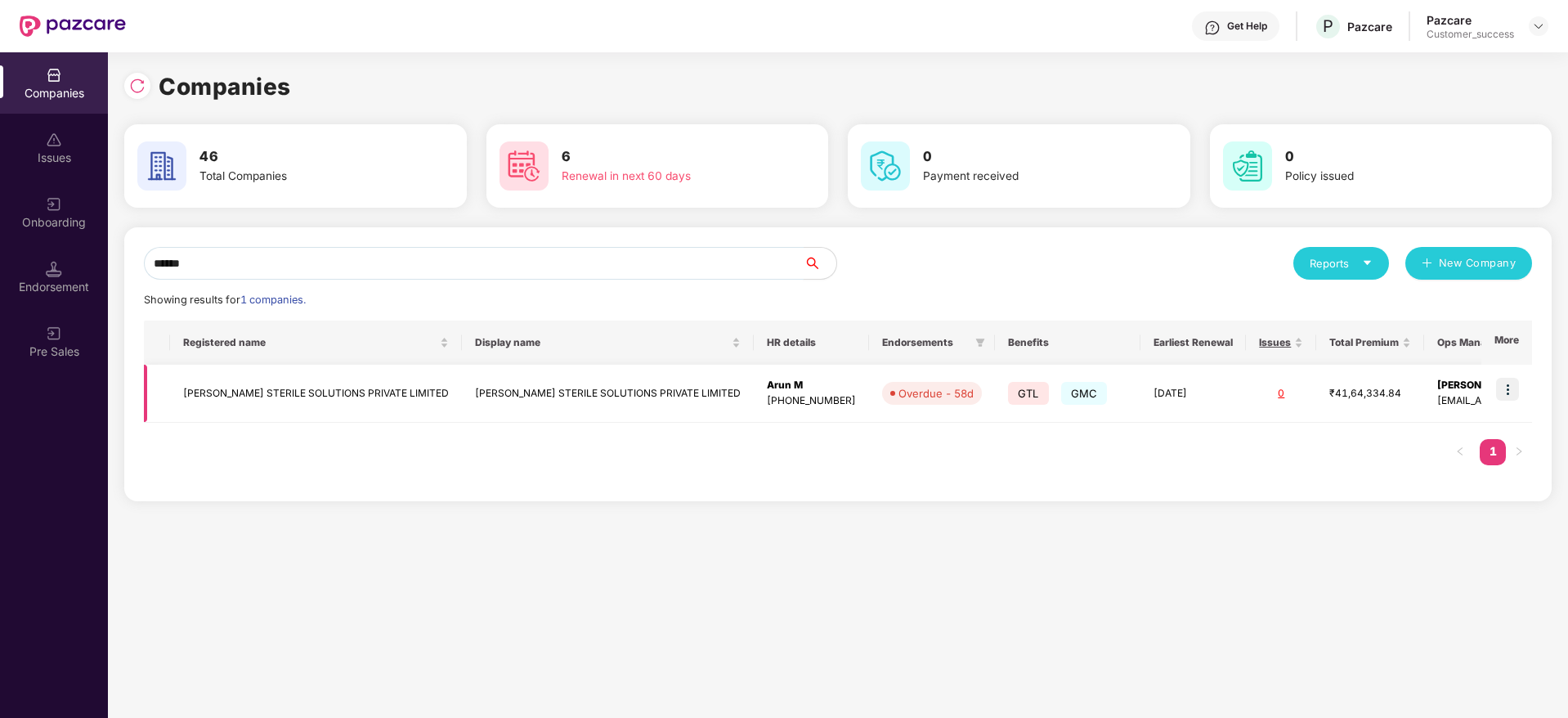
type input "******"
click at [1505, 378] on img at bounding box center [1508, 389] width 23 height 23
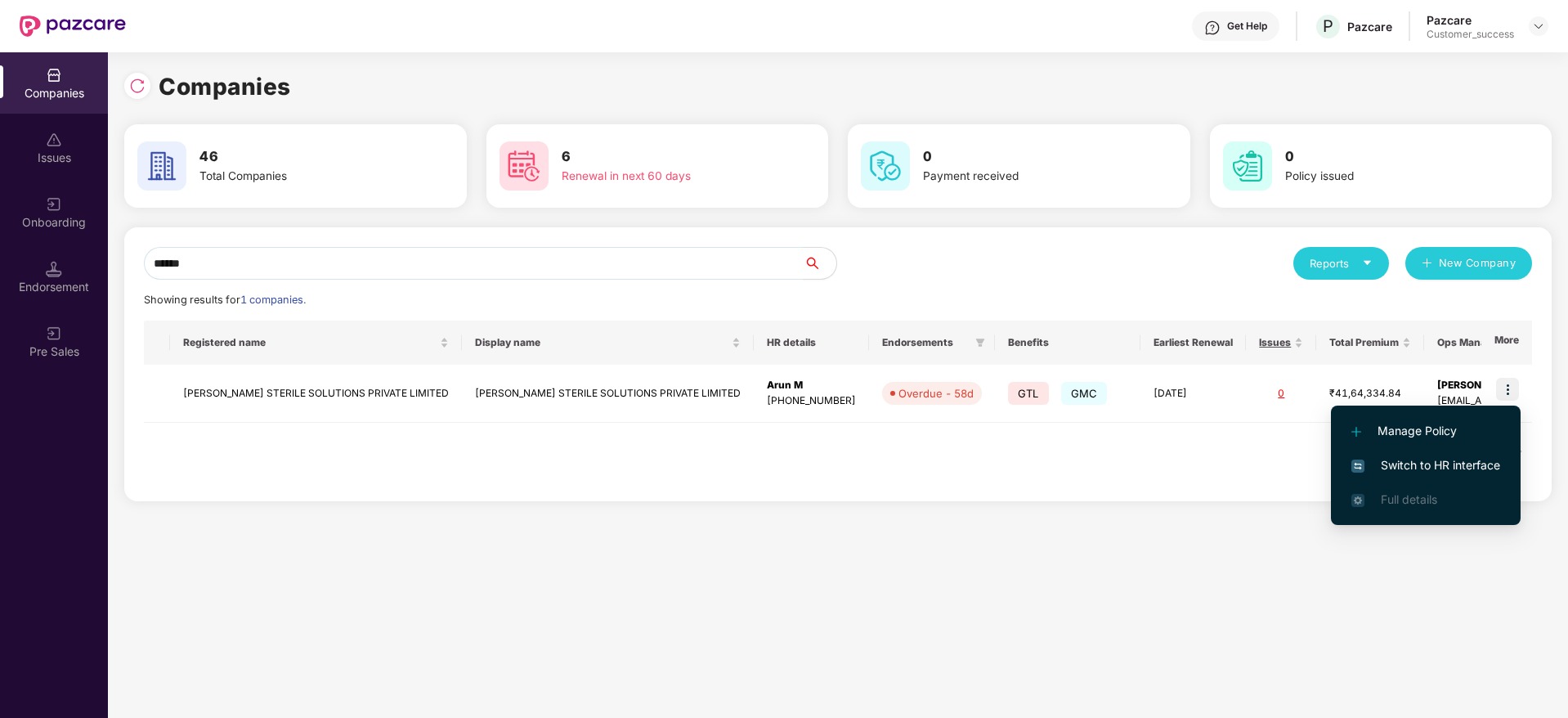
click at [1451, 473] on span "Switch to HR interface" at bounding box center [1426, 465] width 149 height 18
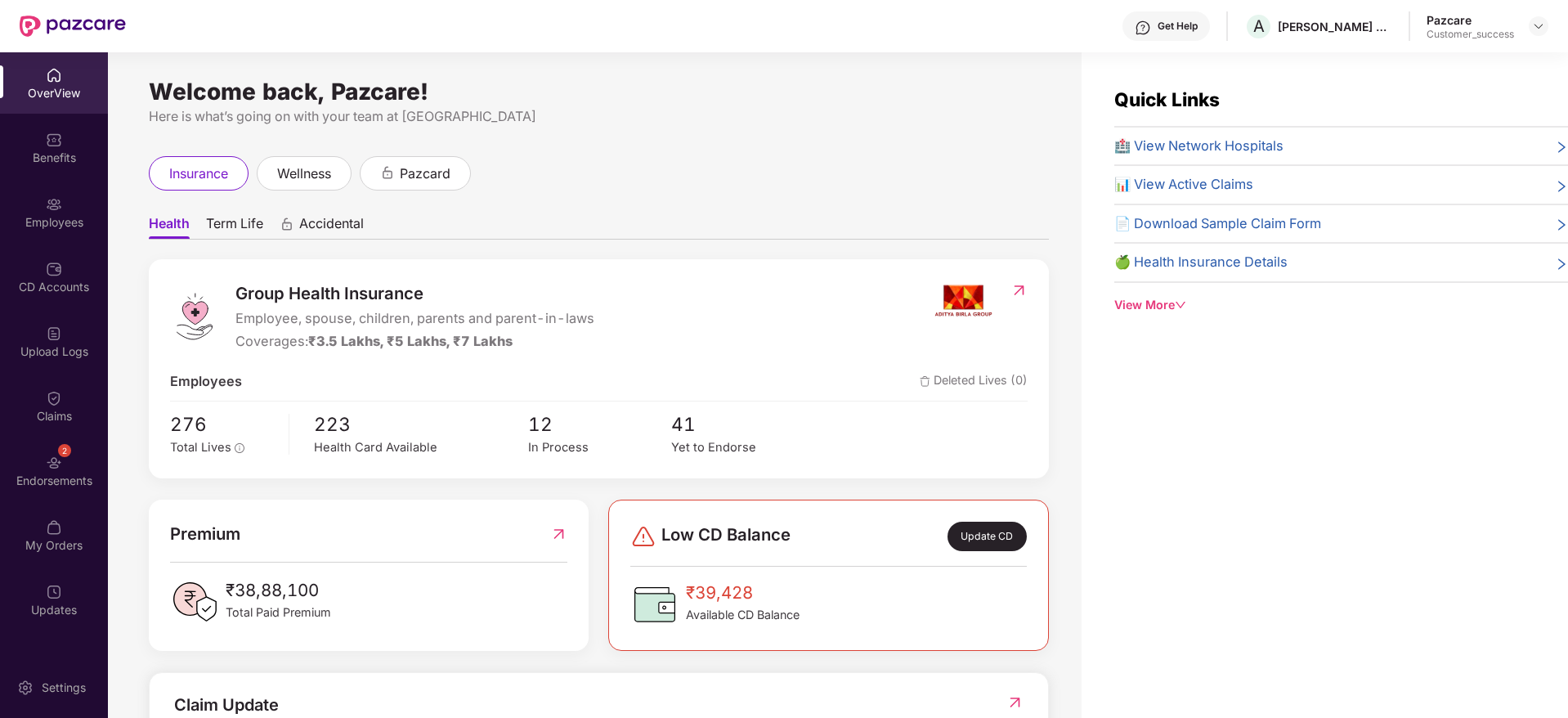
click at [1160, 309] on div "View More" at bounding box center [1342, 306] width 454 height 18
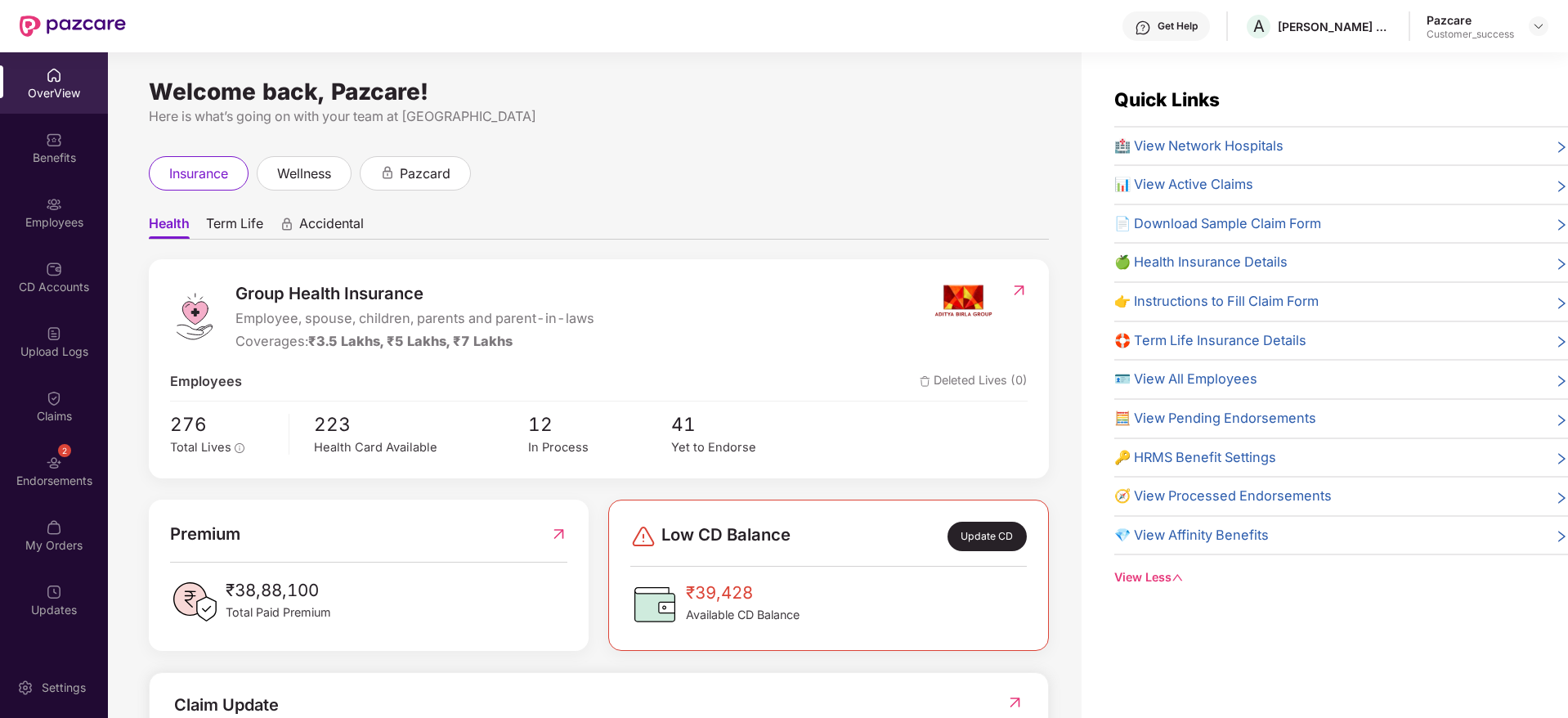
click at [1169, 578] on div "View Less" at bounding box center [1342, 578] width 454 height 18
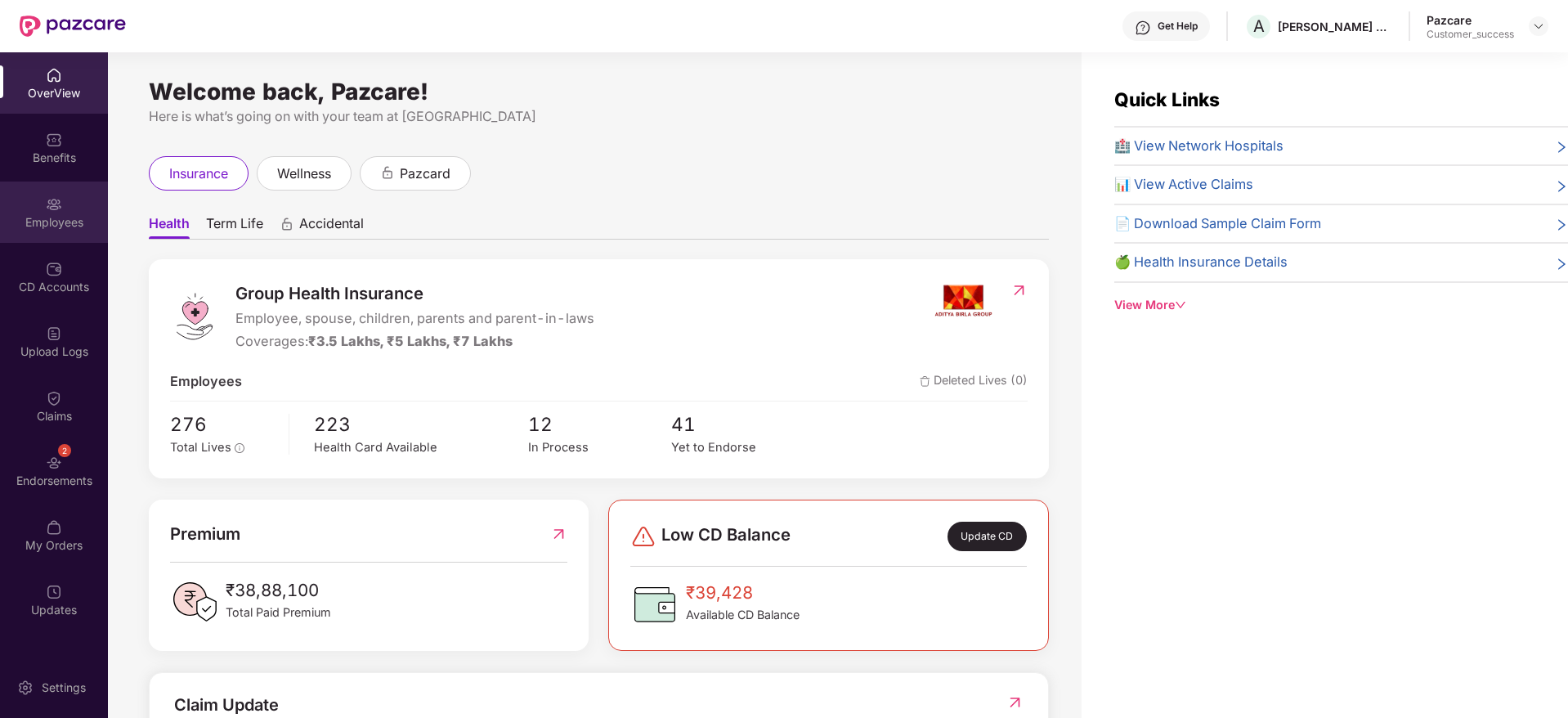
click at [52, 214] on div "Employees" at bounding box center [54, 223] width 108 height 16
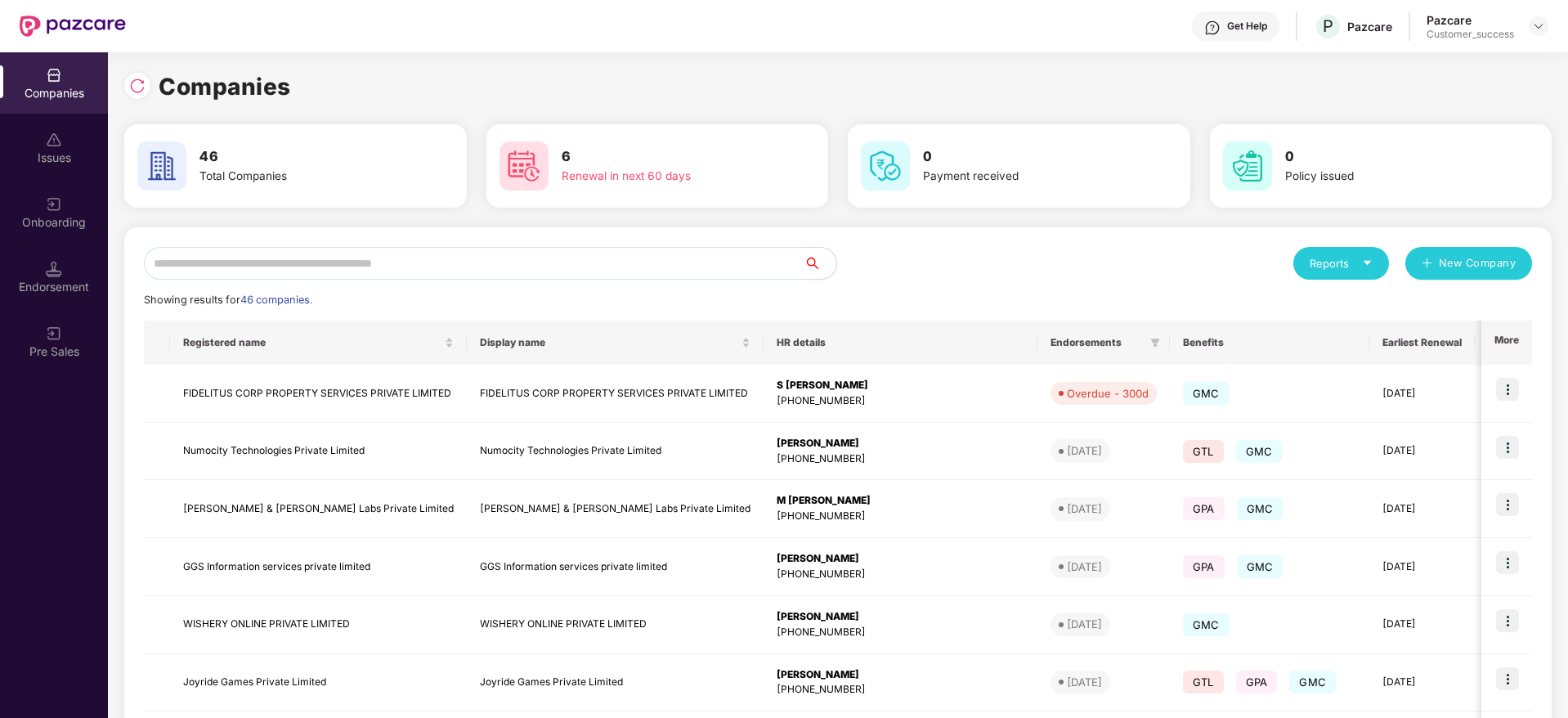
click at [385, 267] on input "text" at bounding box center [473, 264] width 659 height 33
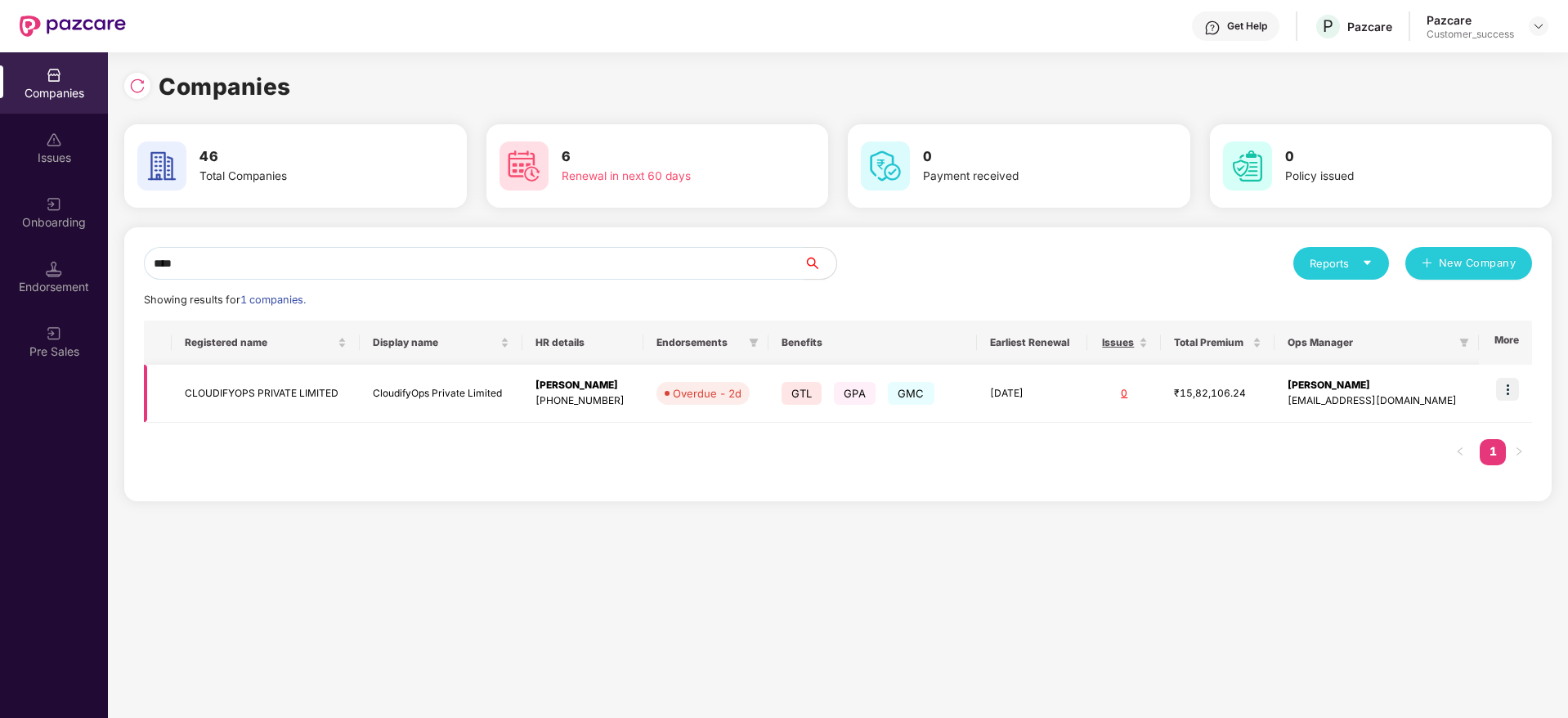
type input "****"
click at [1507, 388] on img at bounding box center [1508, 389] width 23 height 23
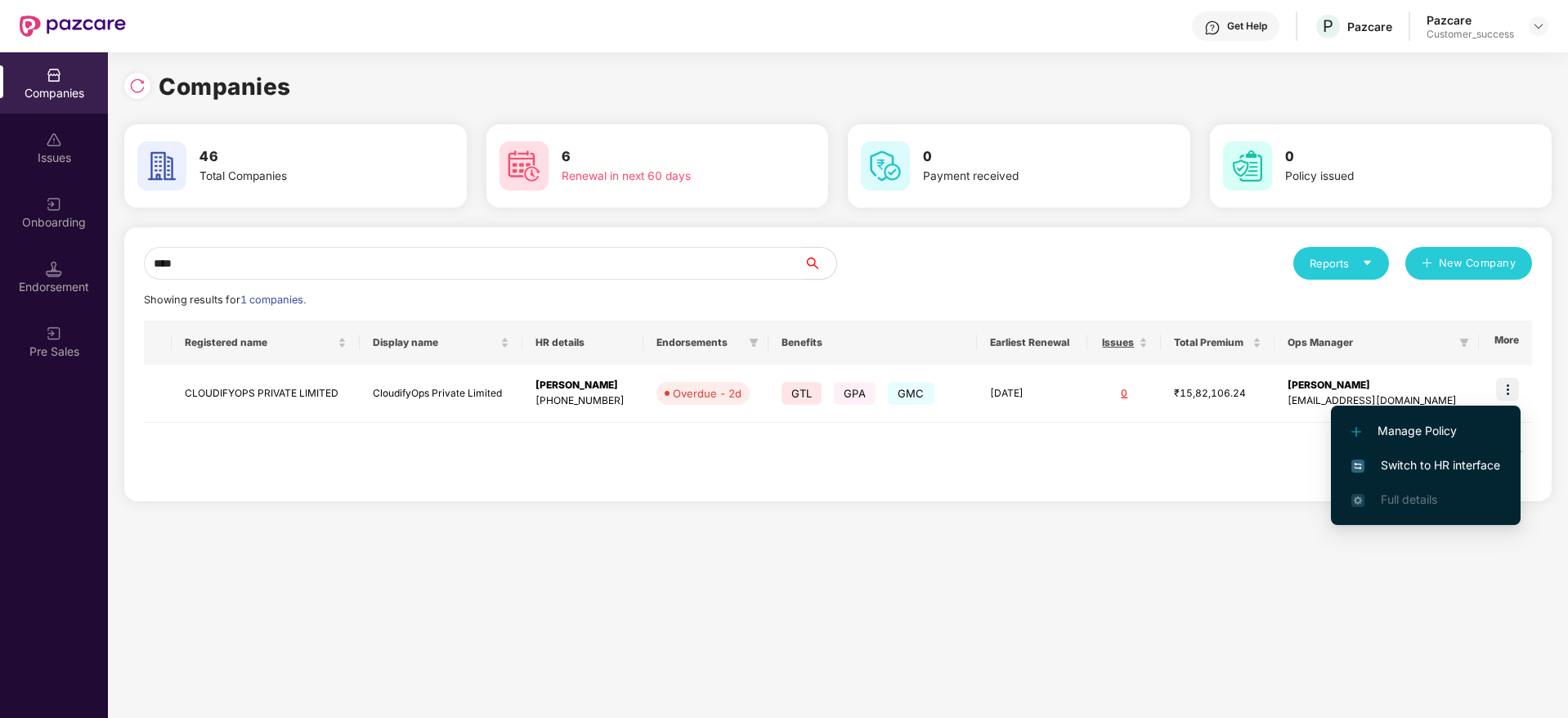
click at [1445, 464] on span "Switch to HR interface" at bounding box center [1426, 465] width 149 height 18
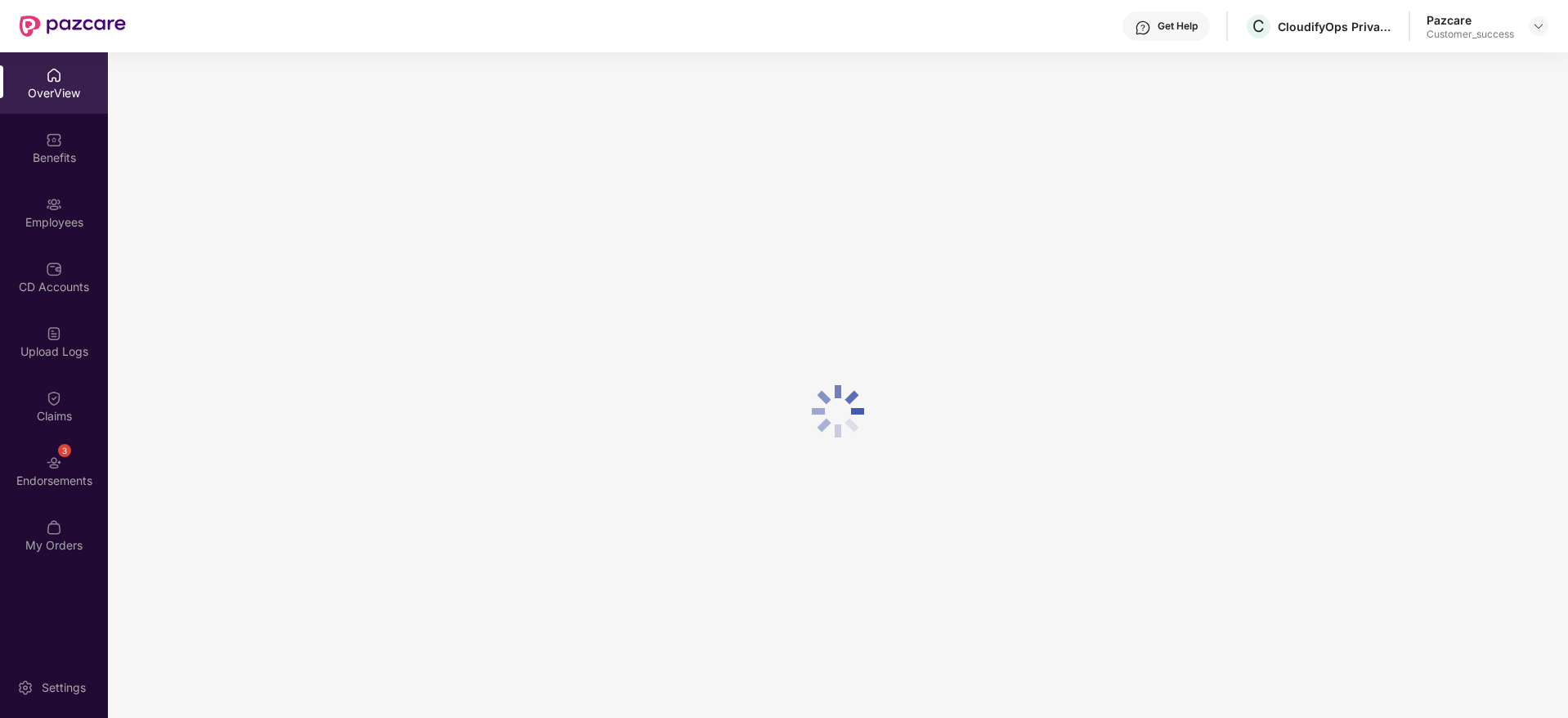
click at [69, 205] on div "Employees" at bounding box center [54, 212] width 108 height 61
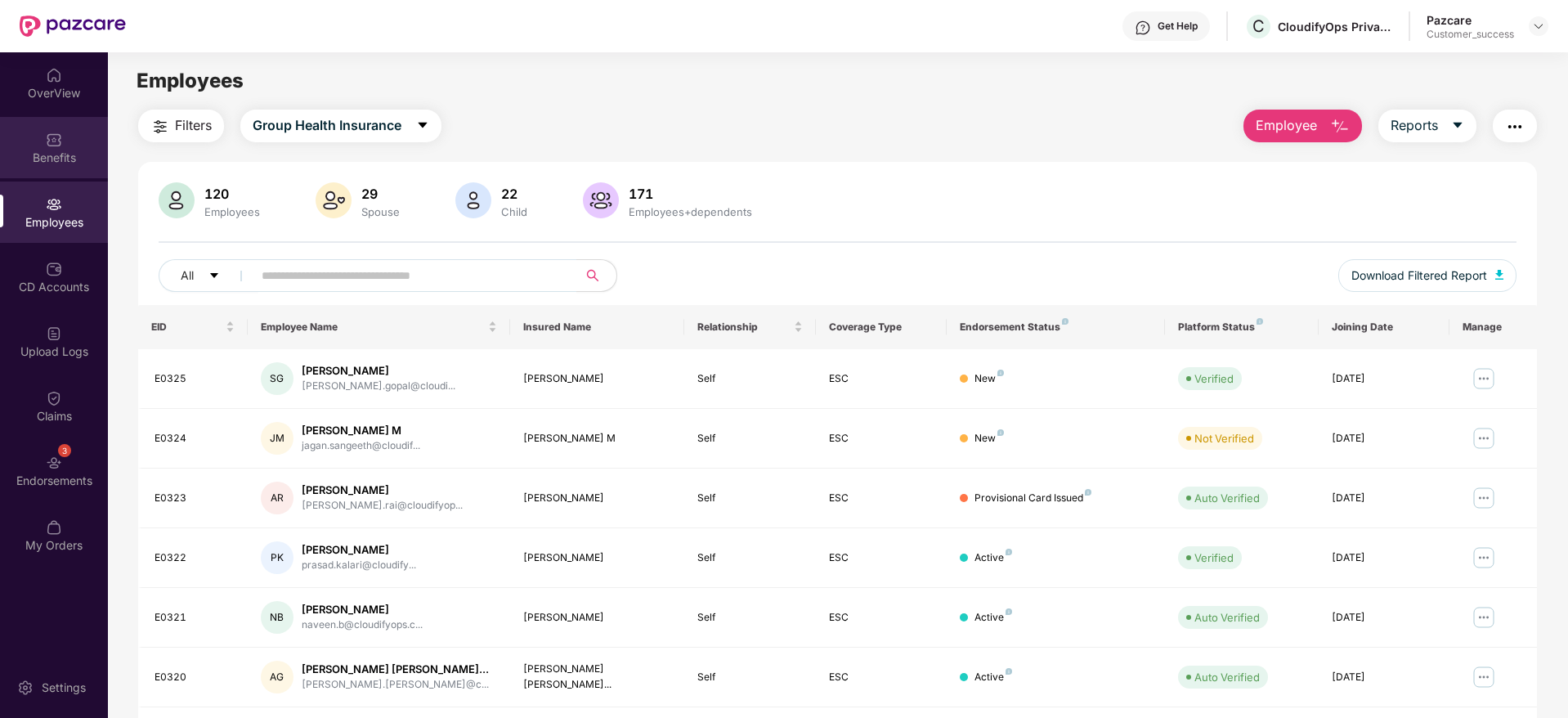
click at [57, 161] on div "Benefits" at bounding box center [54, 158] width 108 height 16
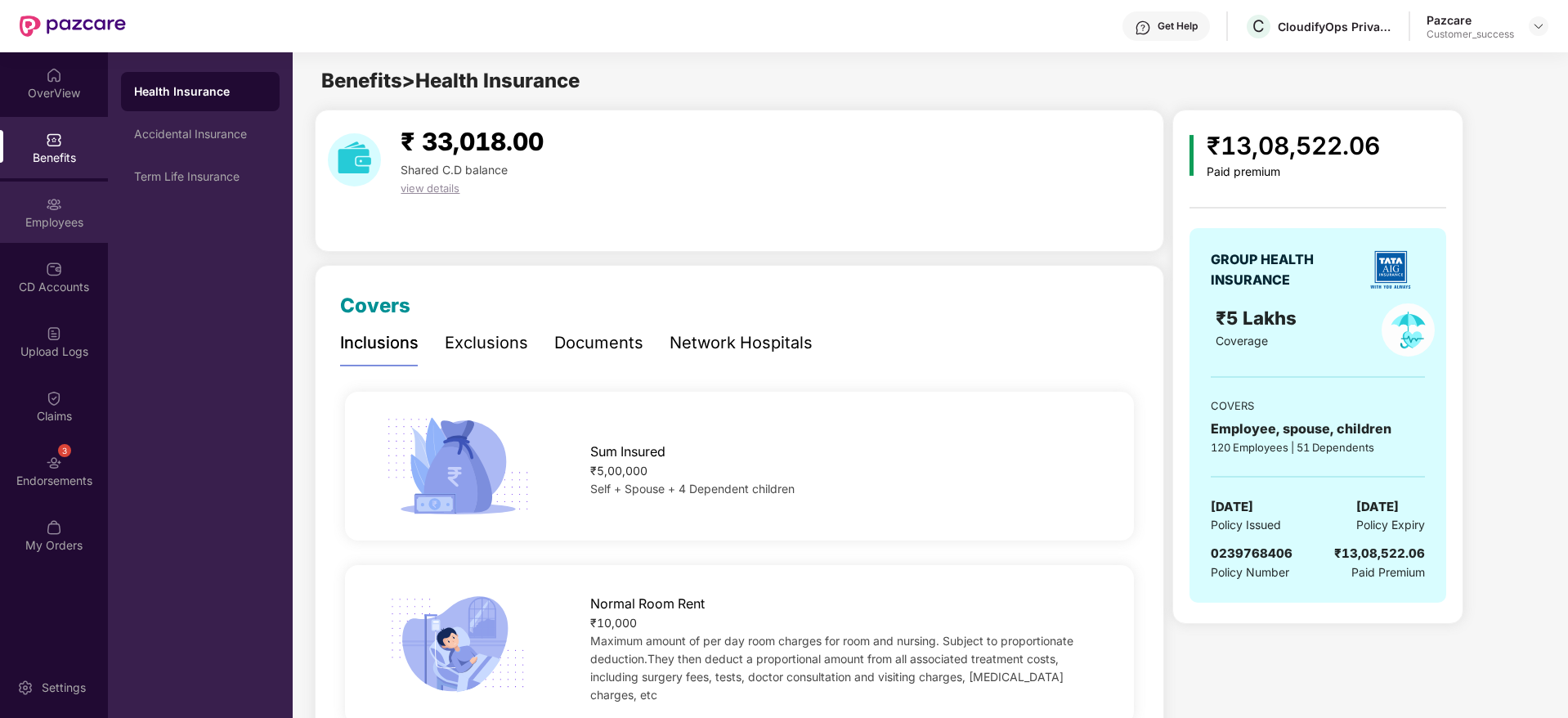
click at [49, 223] on div "Employees" at bounding box center [54, 223] width 108 height 16
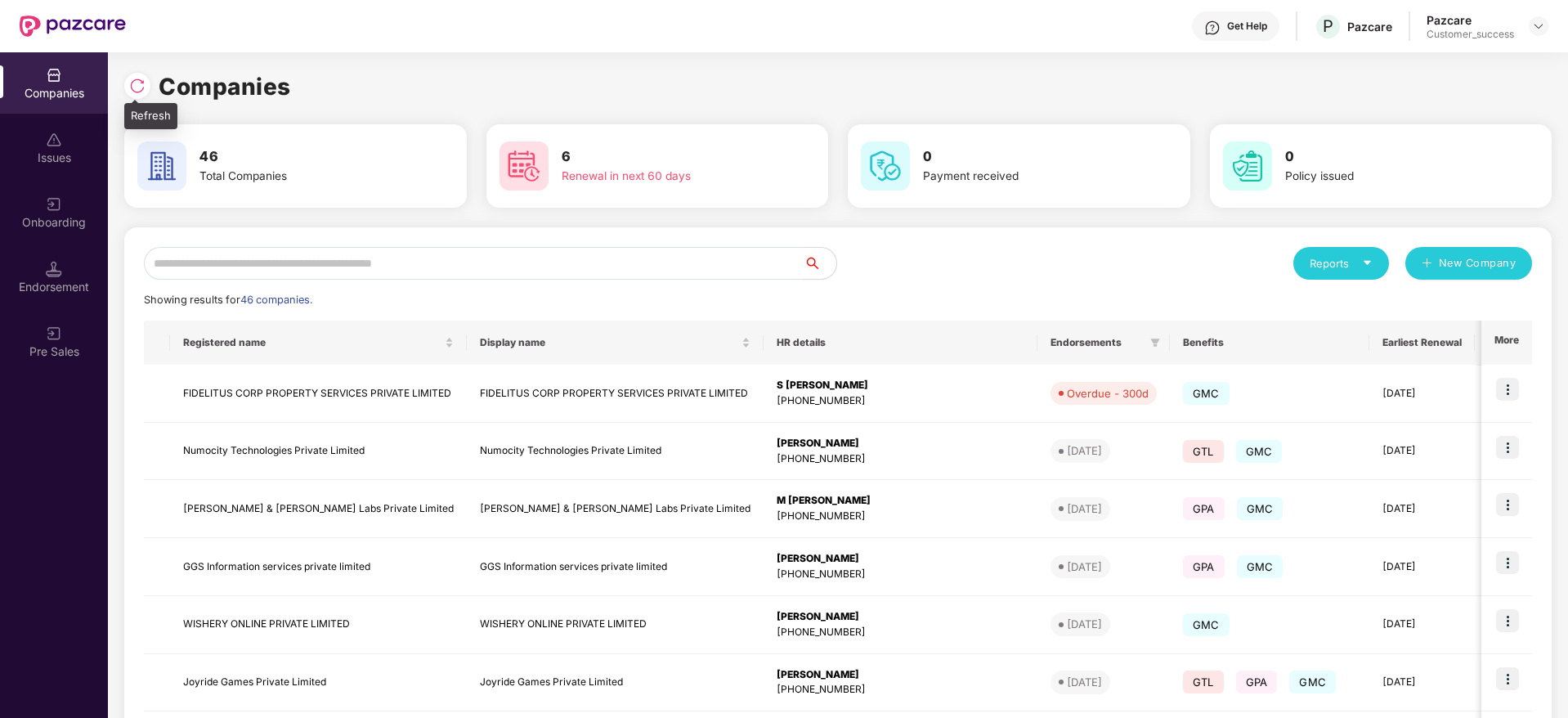
click at [139, 78] on img at bounding box center [138, 86] width 16 height 16
click at [454, 256] on input "text" at bounding box center [473, 264] width 659 height 33
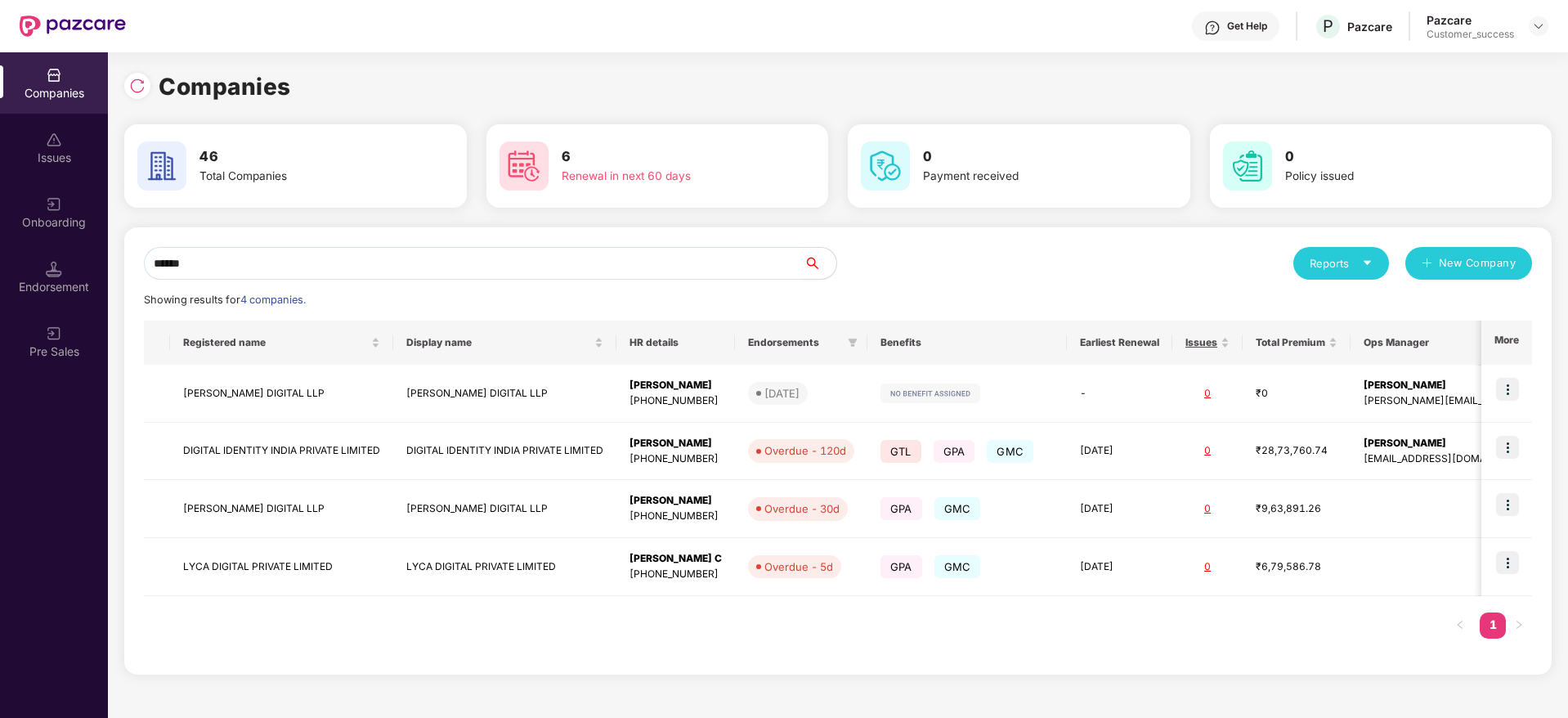
type input "*******"
click at [0, 254] on div "Companies Issues Onboarding Endorsement Pre Sales Companies 46 Total Companies …" at bounding box center [784, 385] width 1568 height 666
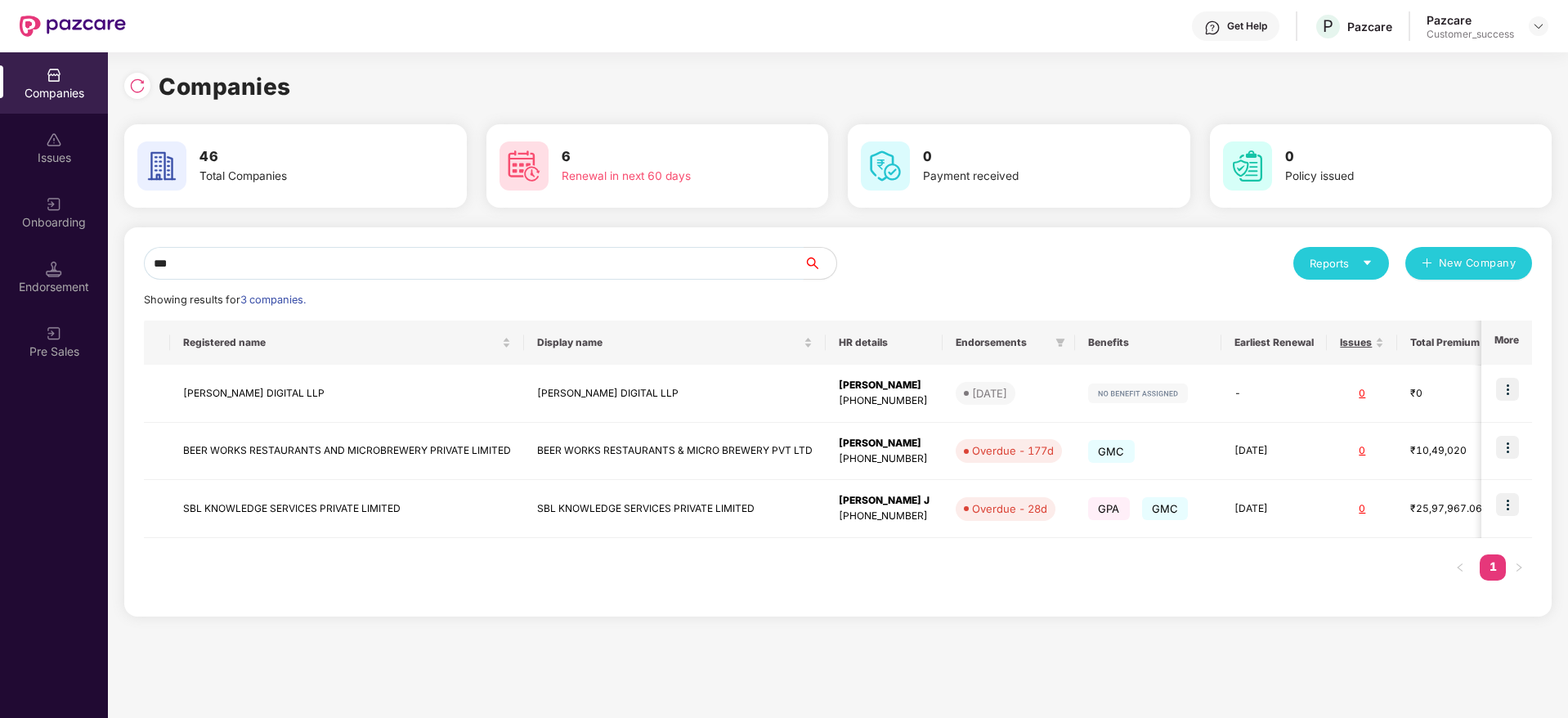
type input "****"
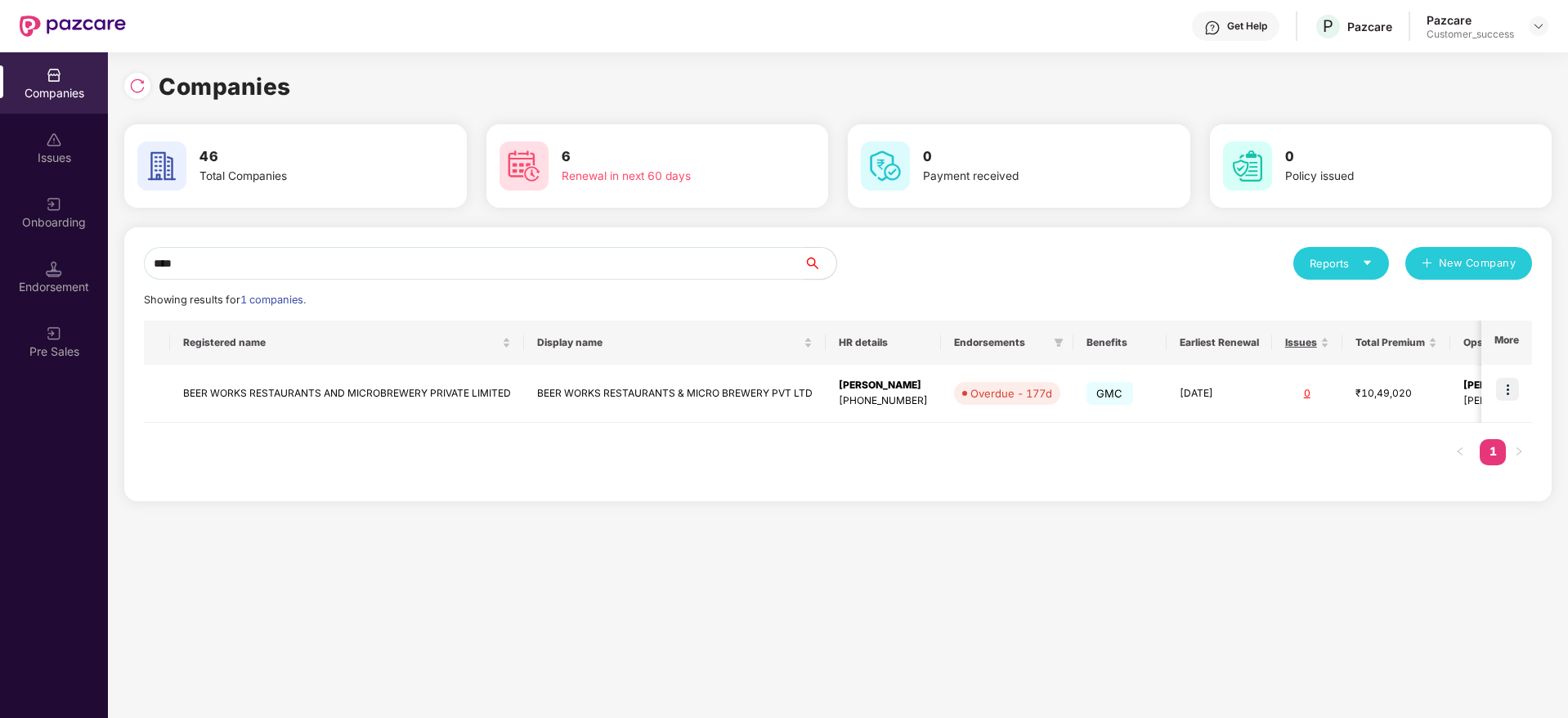
click at [61, 281] on div "Companies Issues Onboarding Endorsement Pre Sales Companies 46 Total Companies …" at bounding box center [784, 385] width 1568 height 666
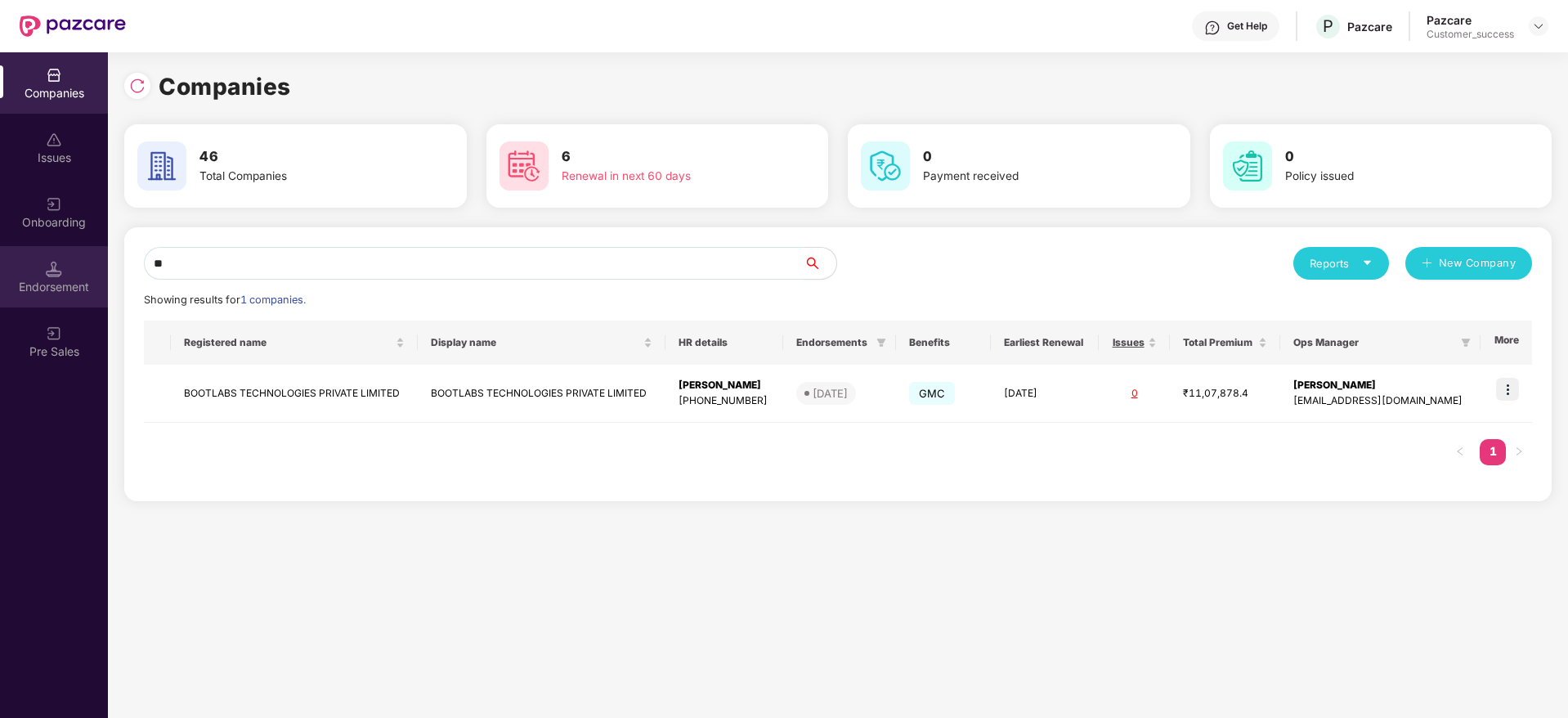
type input "*"
